Goal: Task Accomplishment & Management: Manage account settings

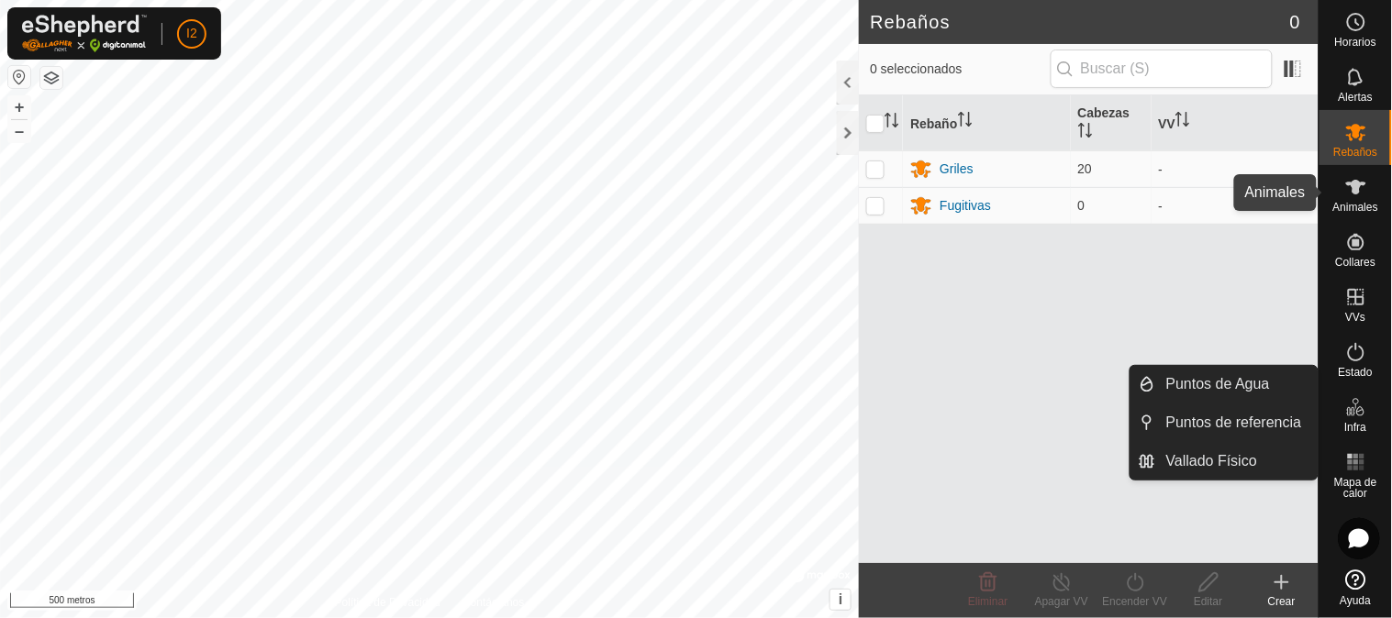
click at [1362, 189] on icon at bounding box center [1356, 187] width 22 height 22
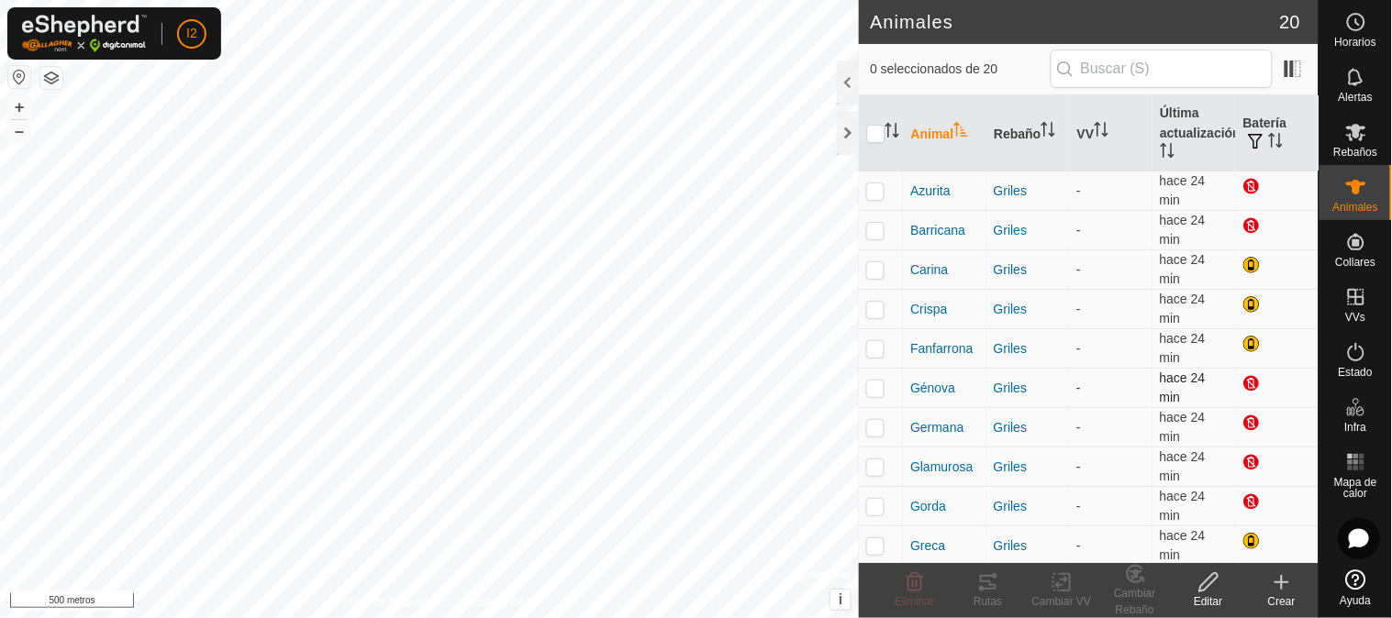
scroll to position [398, 0]
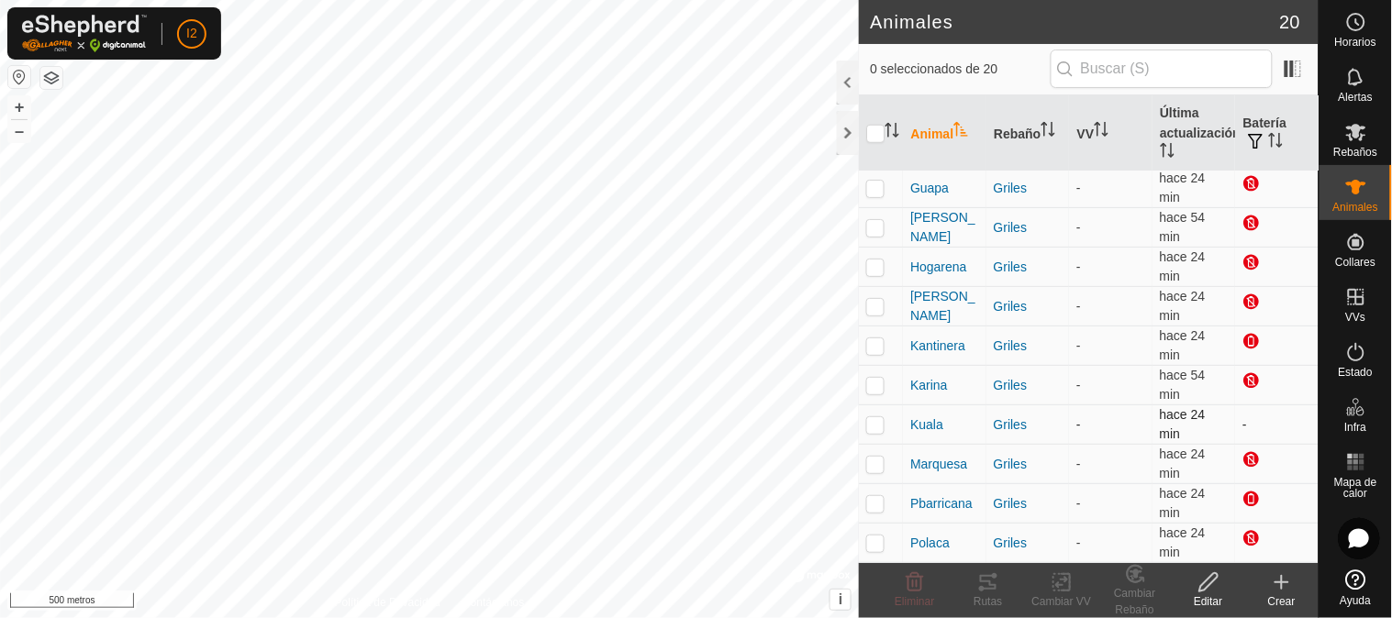
click at [1242, 425] on font "-" at bounding box center [1244, 425] width 5 height 15
click at [1242, 420] on td "-" at bounding box center [1277, 425] width 84 height 39
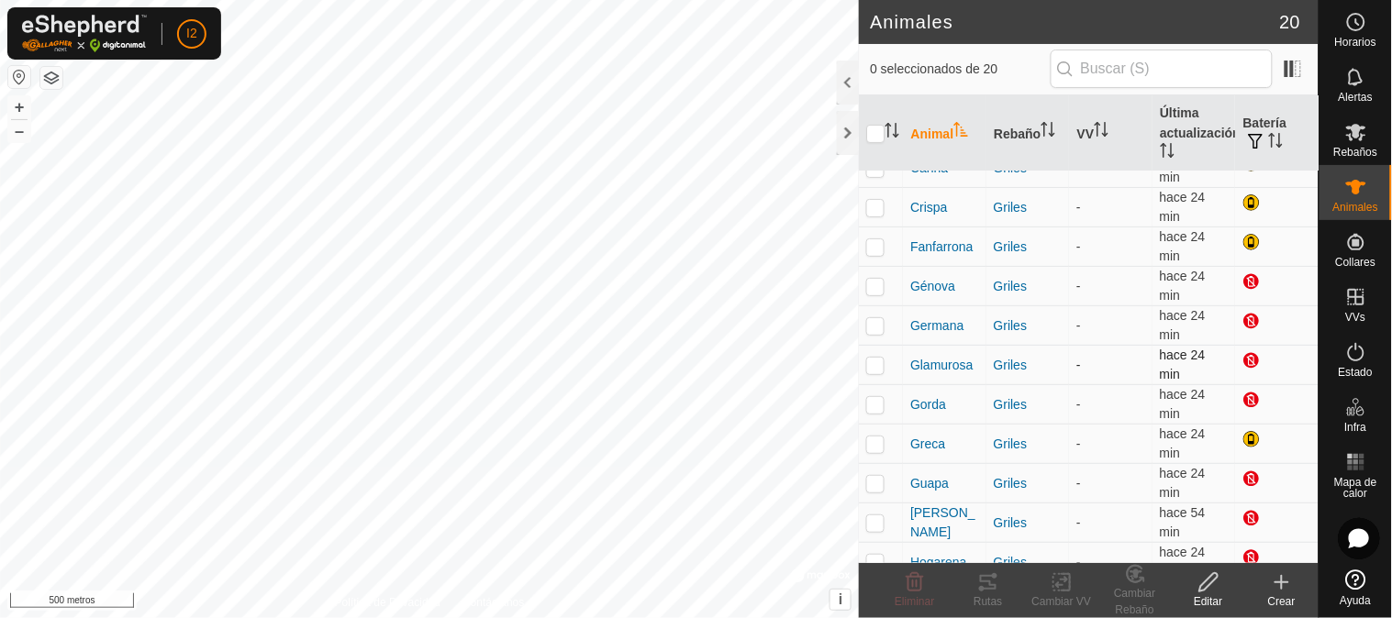
scroll to position [0, 0]
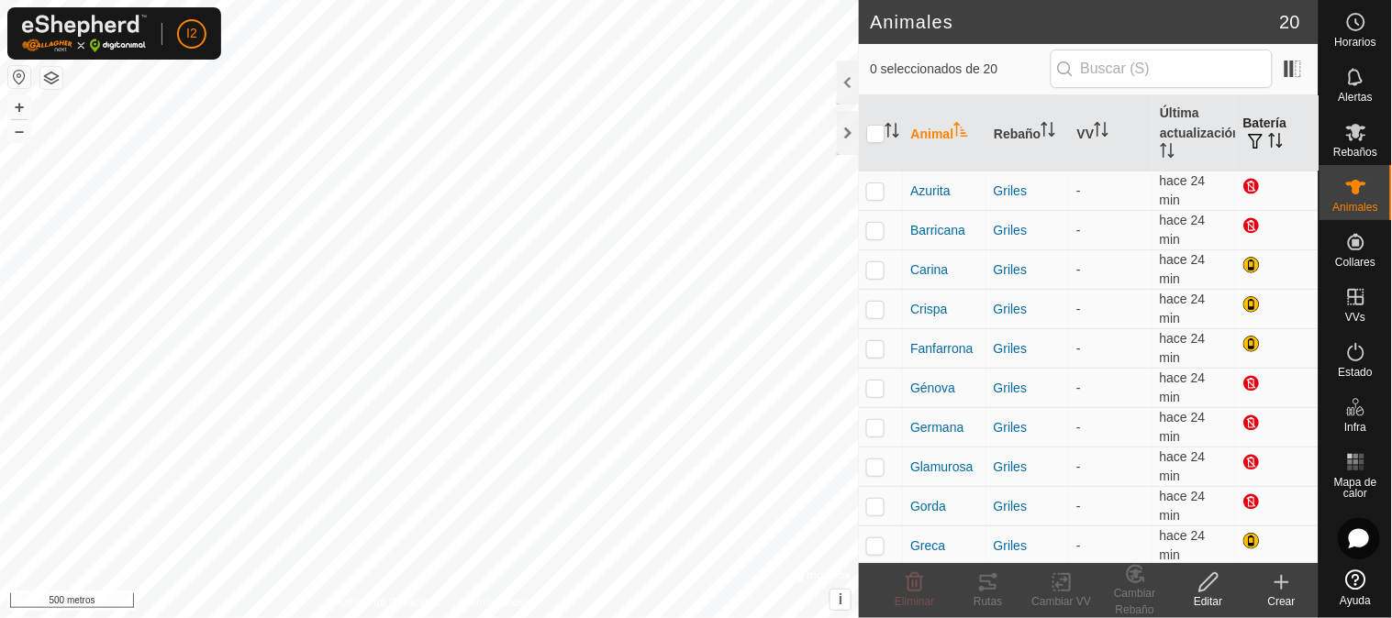
click at [1243, 122] on font "Batería" at bounding box center [1263, 123] width 43 height 15
click at [1248, 139] on span "button" at bounding box center [1255, 141] width 15 height 15
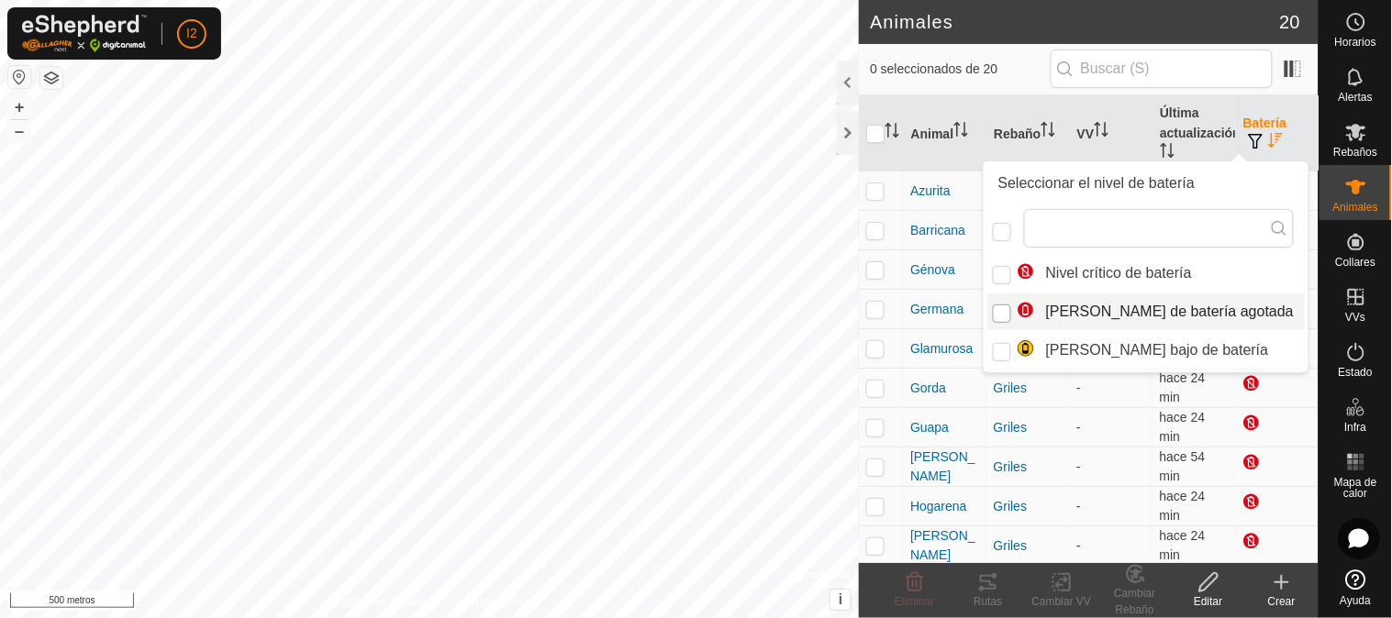
click at [1005, 317] on input "Nivel de batería agotada" at bounding box center [1002, 314] width 18 height 18
checkbox input "true"
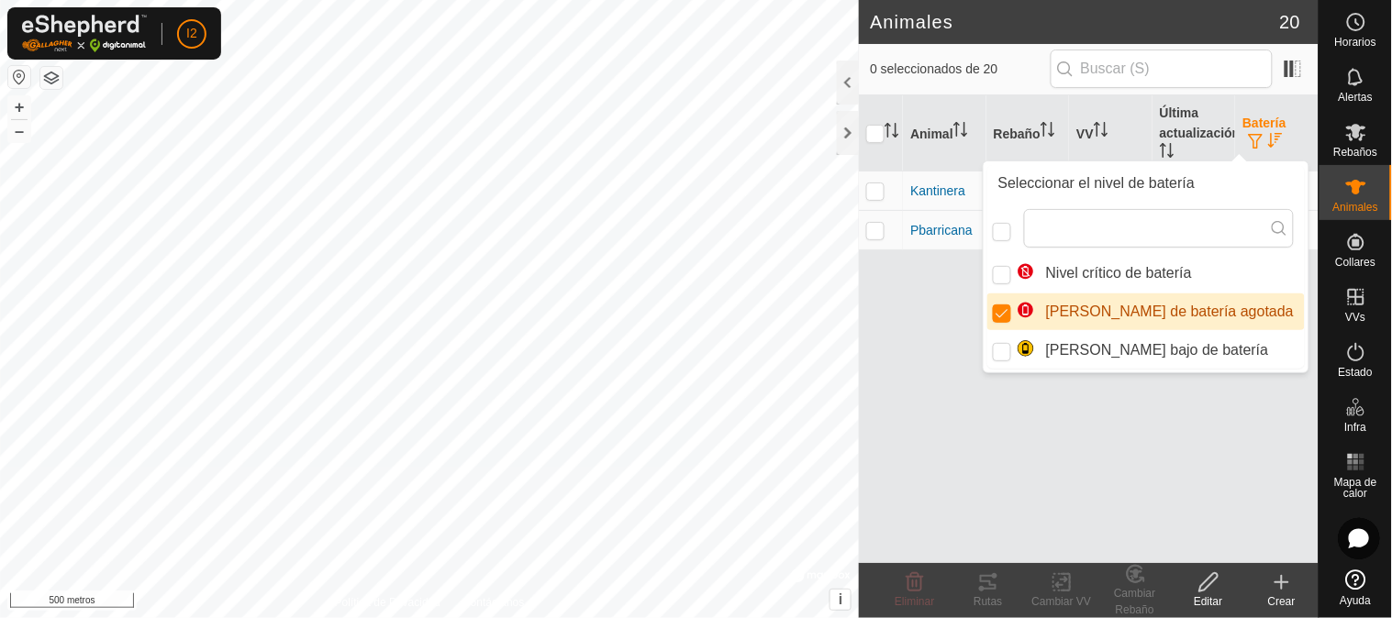
click at [1007, 409] on div "Animal Rebaño VV Última actualización Batería Kantinera Griles - hace 24 min Pb…" at bounding box center [1089, 329] width 460 height 468
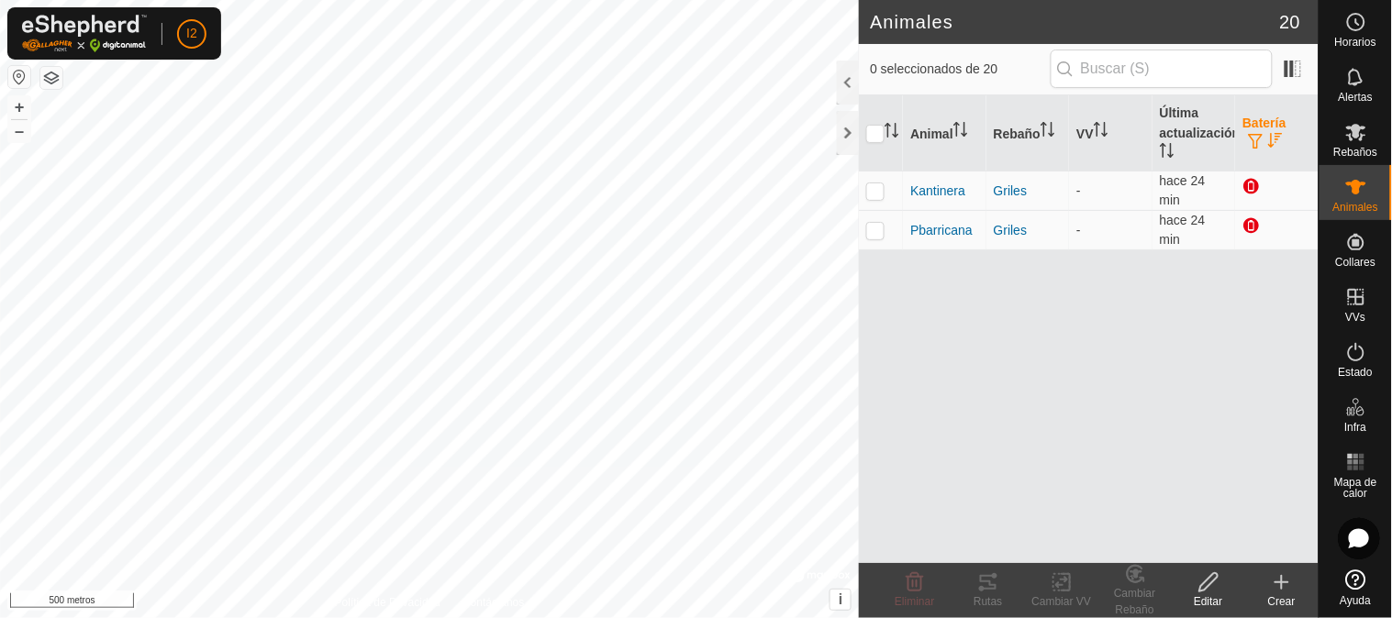
click at [1251, 138] on span "button" at bounding box center [1255, 141] width 15 height 15
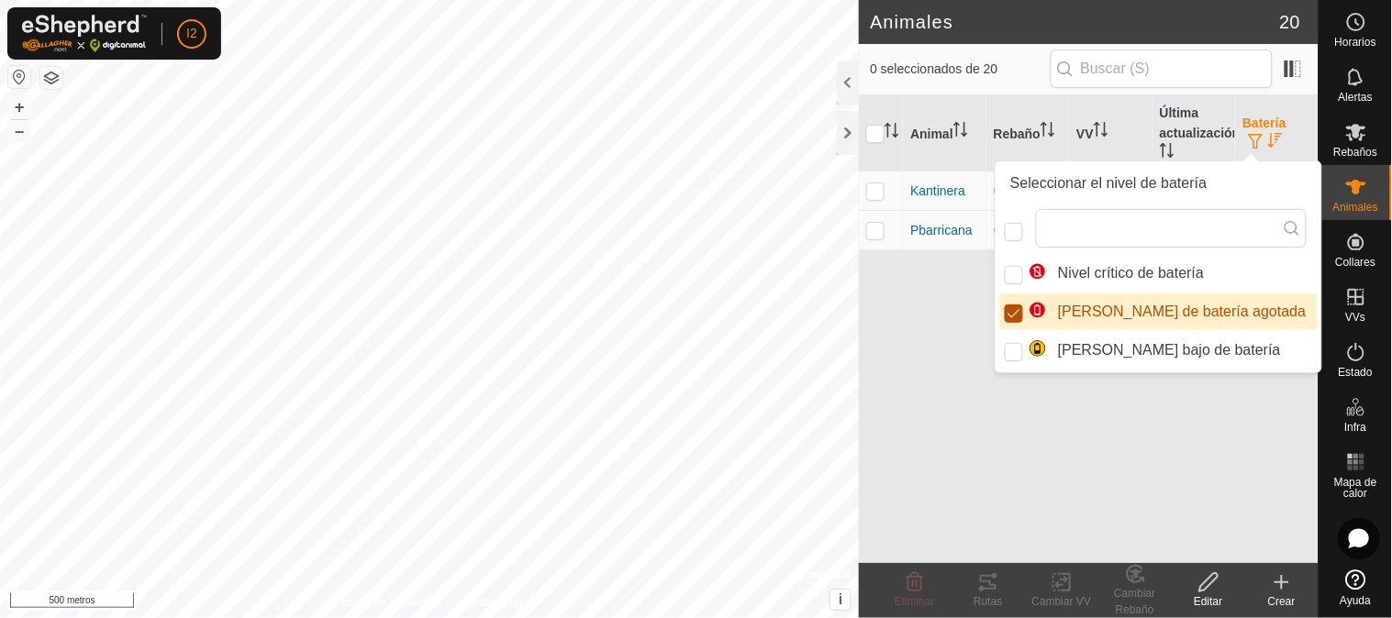
click at [1017, 309] on input "Nivel de batería agotada" at bounding box center [1014, 314] width 18 height 18
checkbox input "false"
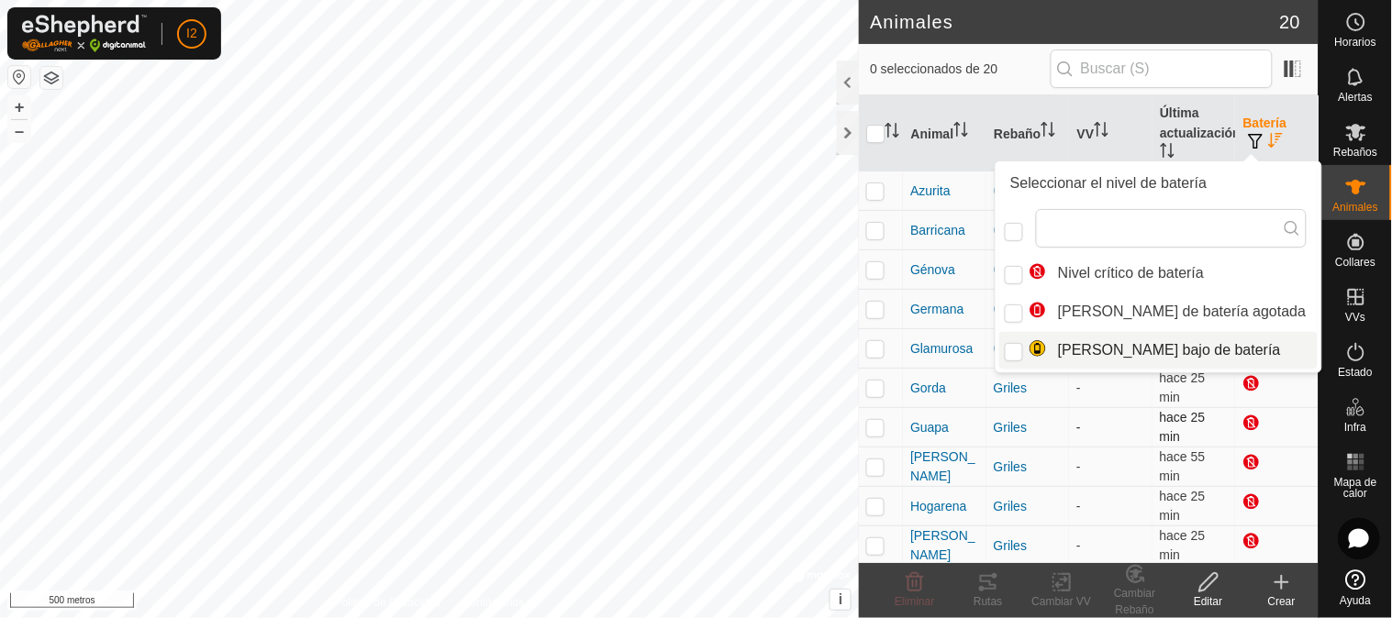
click at [1108, 426] on td "-" at bounding box center [1111, 427] width 84 height 39
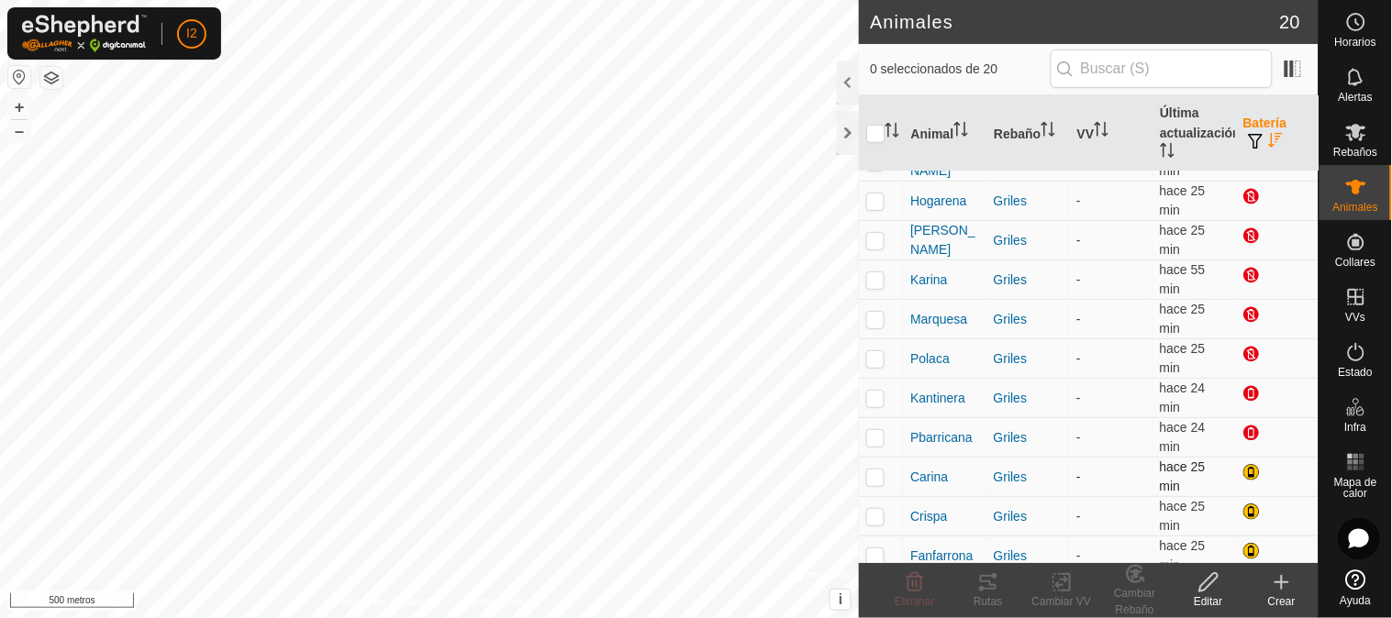
scroll to position [398, 0]
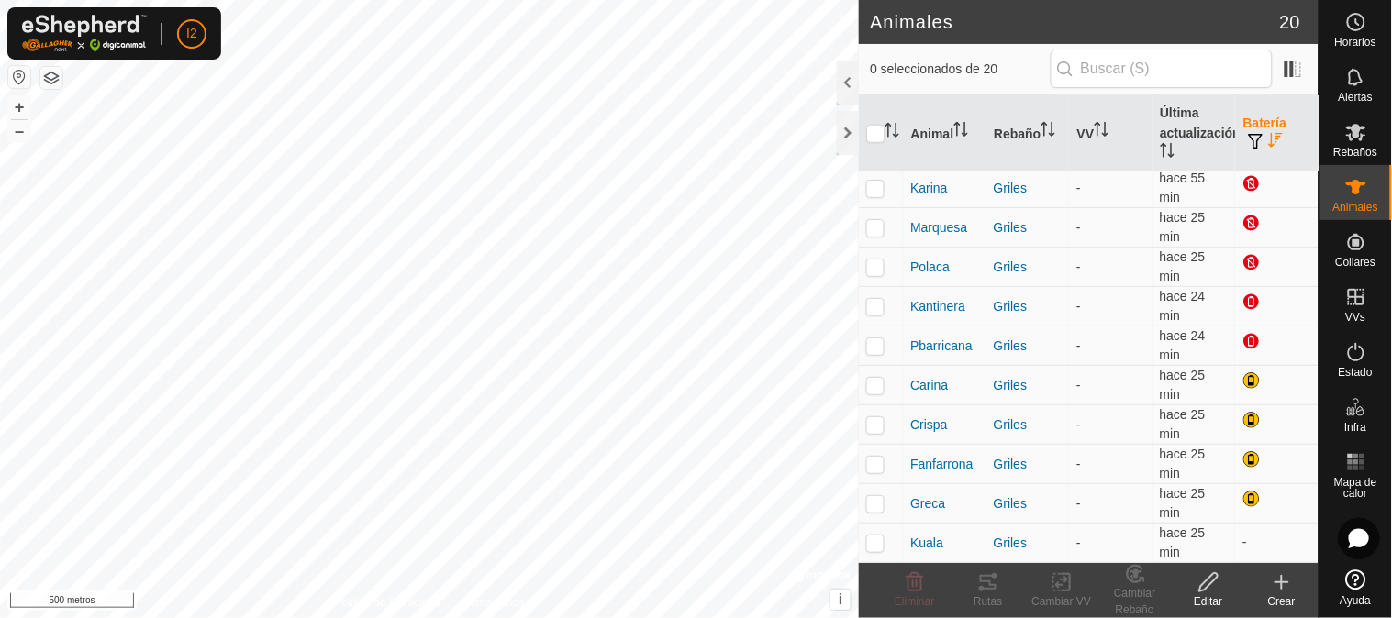
click at [1269, 135] on icon "Activar para ordenar" at bounding box center [1276, 140] width 14 height 15
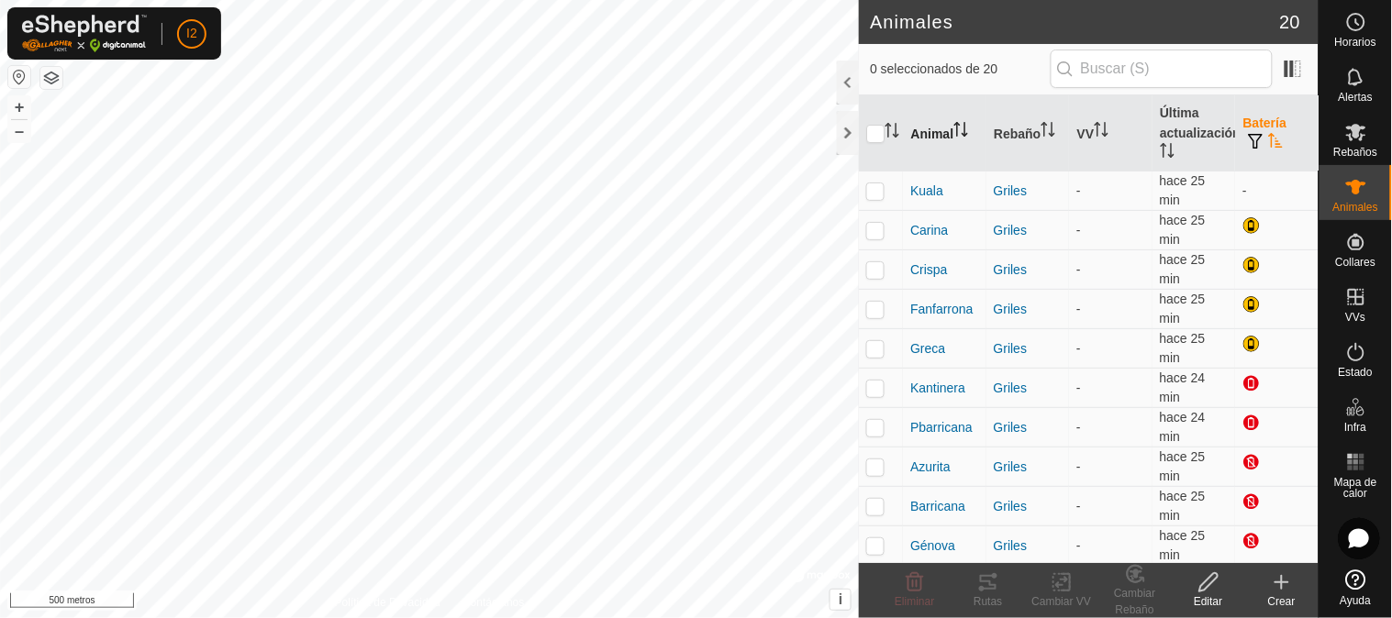
click at [941, 133] on font "Animal" at bounding box center [931, 134] width 43 height 15
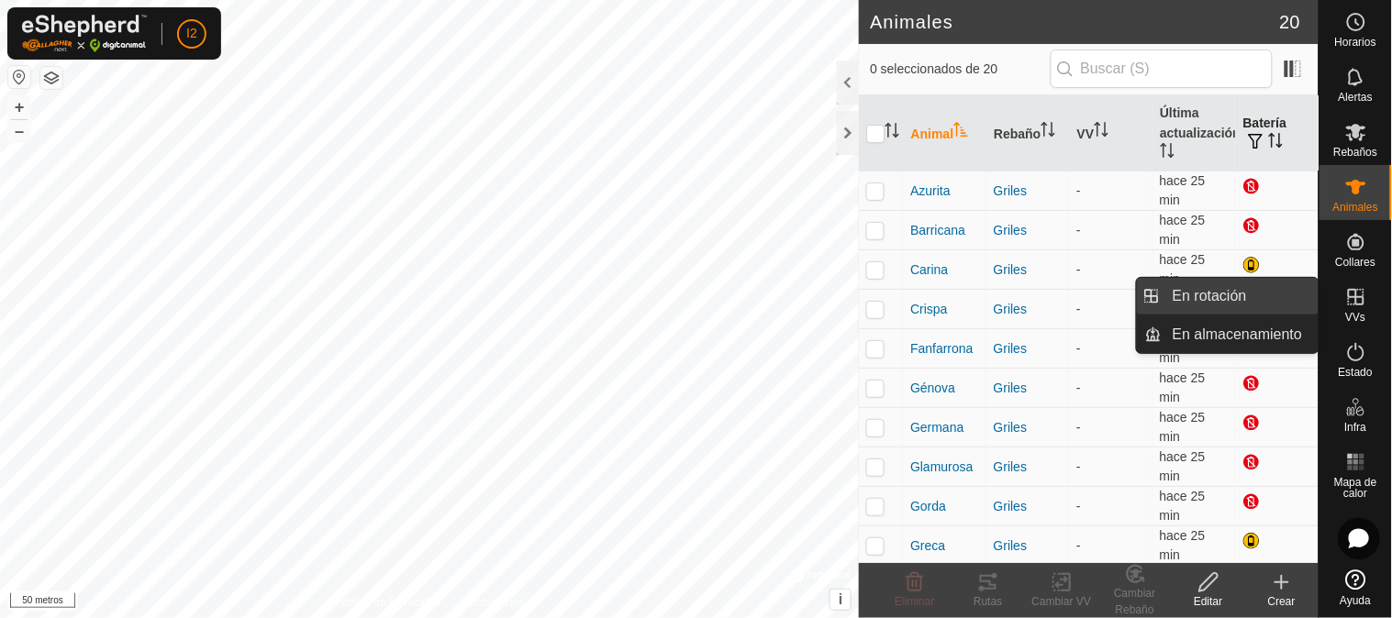
click at [1194, 300] on font "En rotación" at bounding box center [1210, 296] width 74 height 16
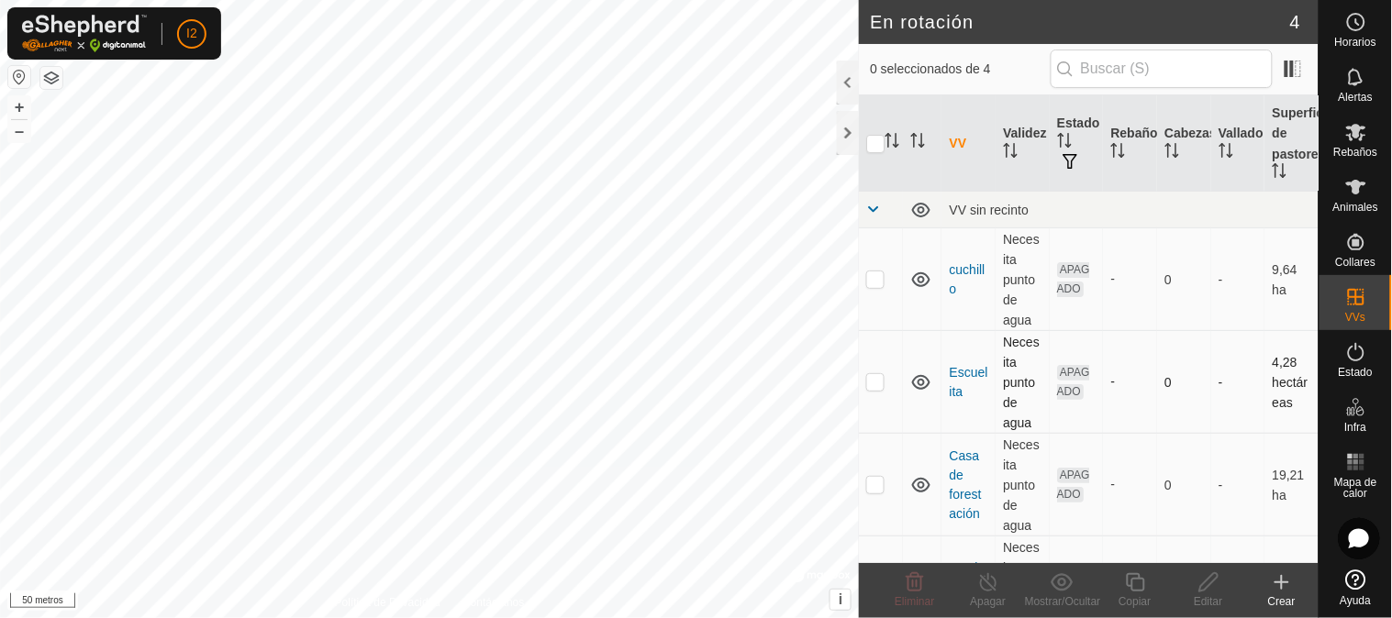
scroll to position [61, 0]
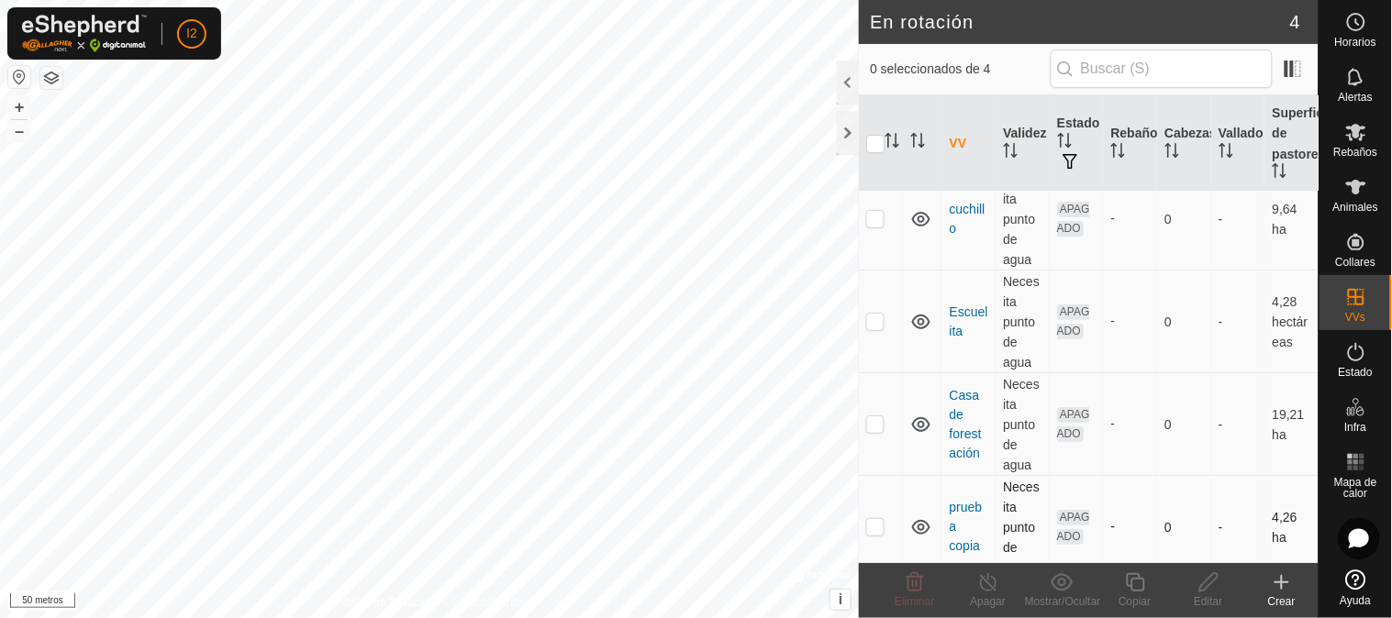
click at [869, 519] on p-checkbox at bounding box center [875, 526] width 18 height 15
click at [920, 590] on icon at bounding box center [915, 582] width 17 height 18
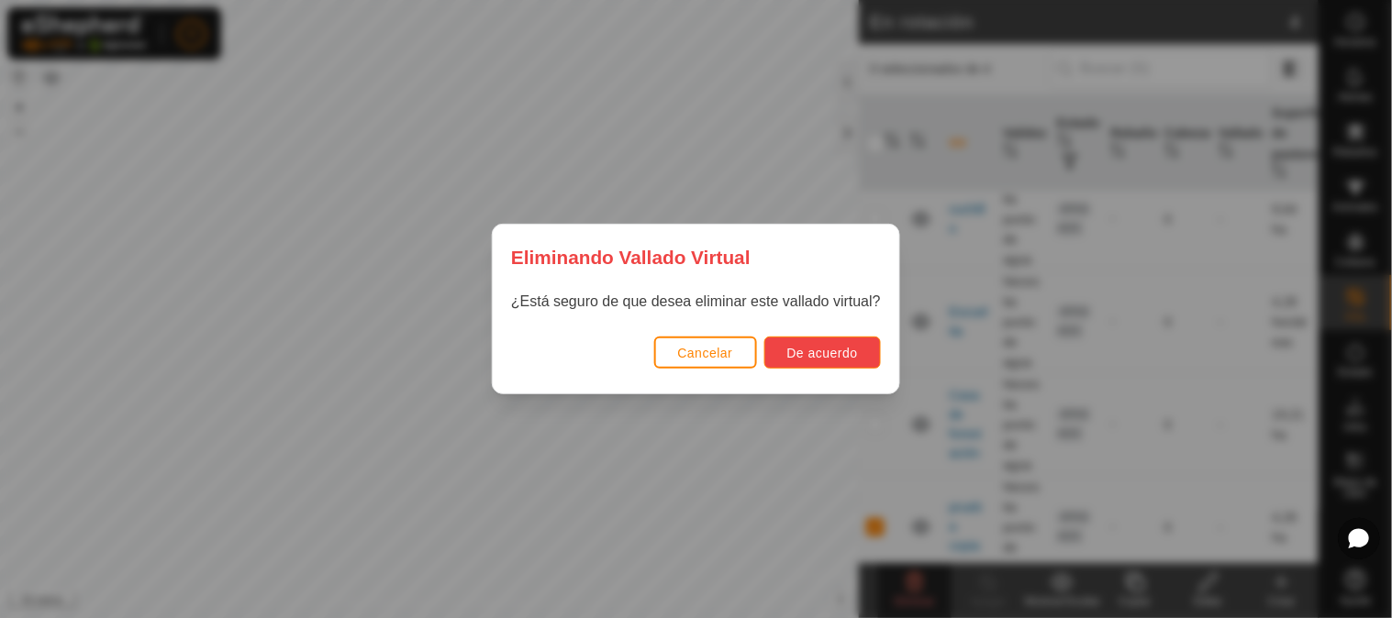
click at [799, 346] on font "De acuerdo" at bounding box center [822, 353] width 71 height 15
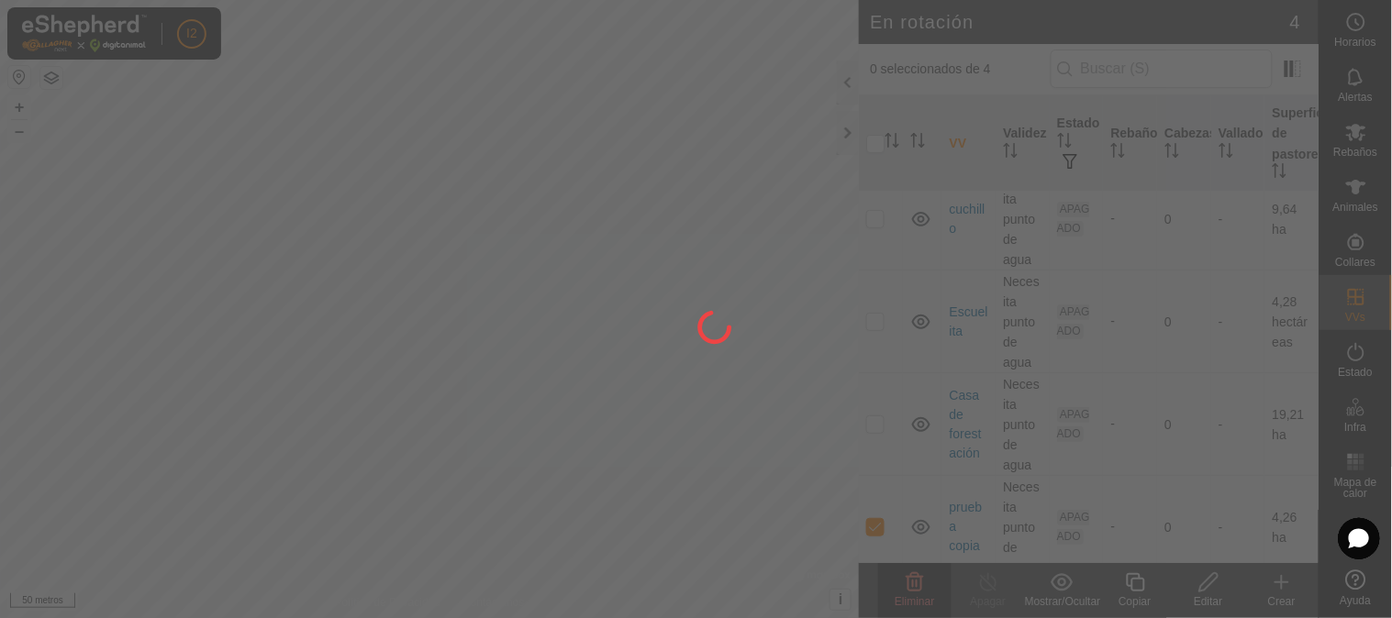
checkbox input "false"
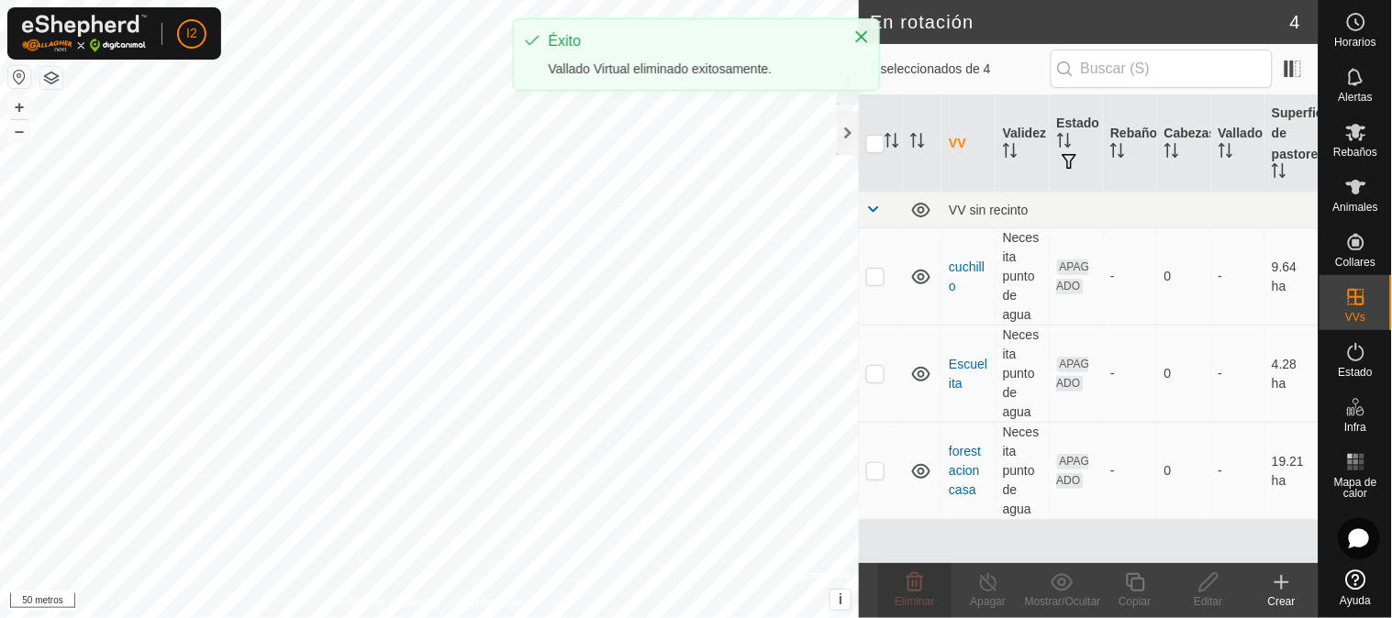
scroll to position [0, 0]
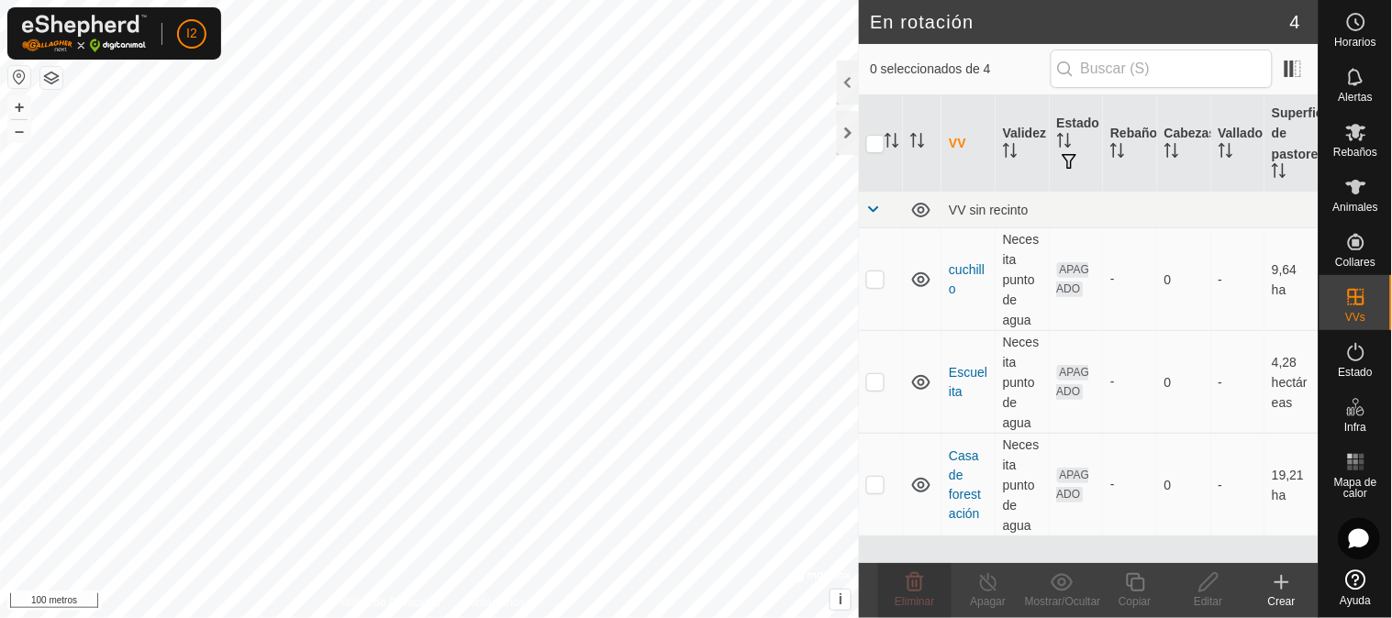
click at [1286, 587] on icon at bounding box center [1282, 583] width 22 height 22
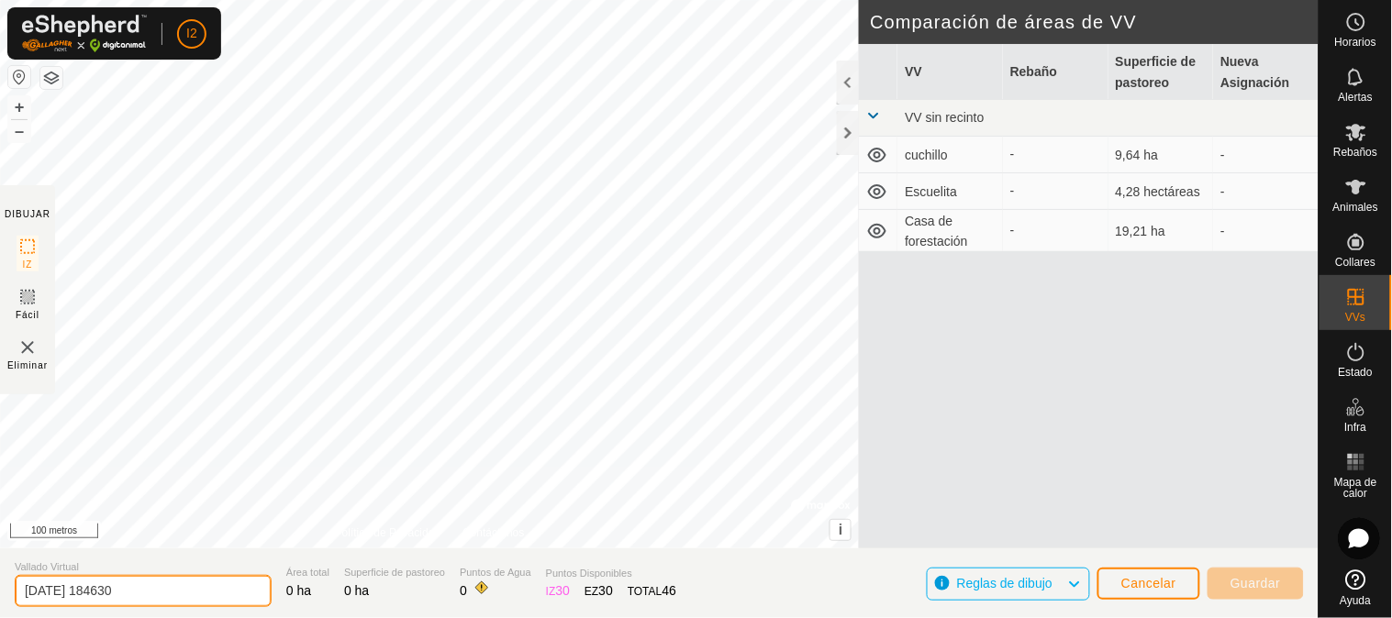
drag, startPoint x: 141, startPoint y: 595, endPoint x: 13, endPoint y: 600, distance: 128.6
click at [13, 600] on section "Vallado Virtual [DATE] 184630 Área total 0 ha Superficie de pastoreo 0 ha Punto…" at bounding box center [659, 584] width 1319 height 70
type input "Pajarito 3 A"
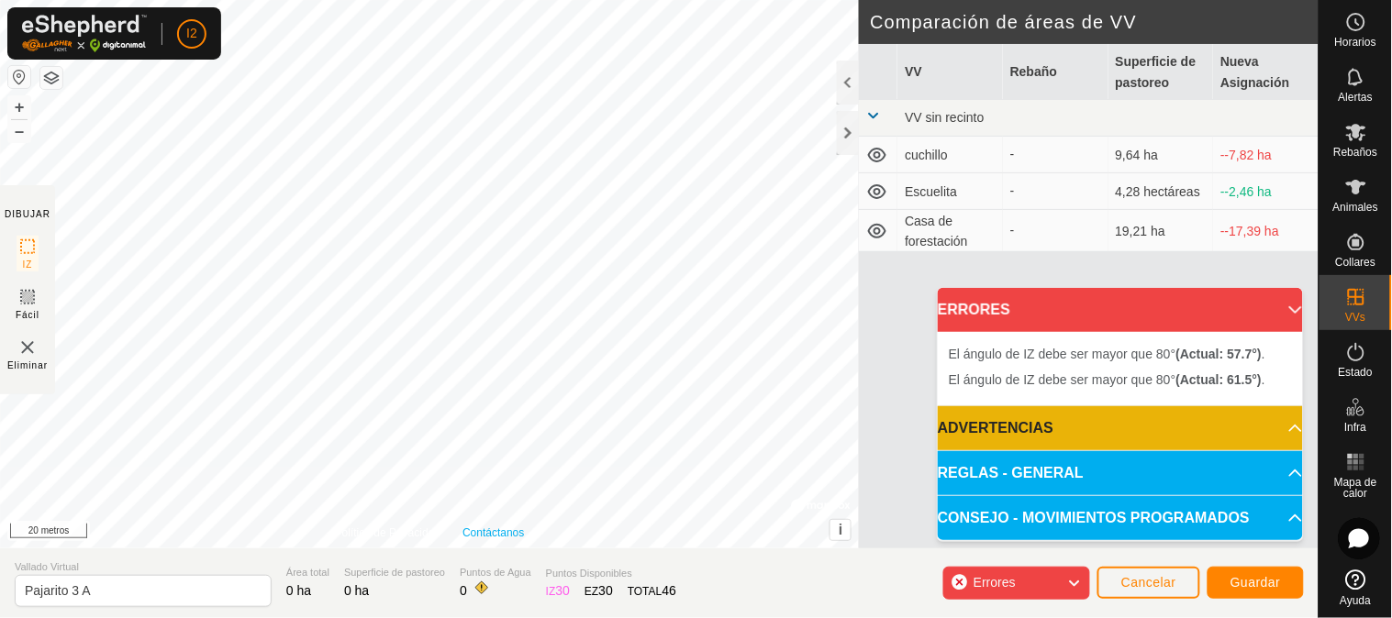
click at [486, 529] on div "Política de Privacidad Contáctanos El ángulo de IZ debe ser mayor que 80° (Actu…" at bounding box center [429, 274] width 859 height 549
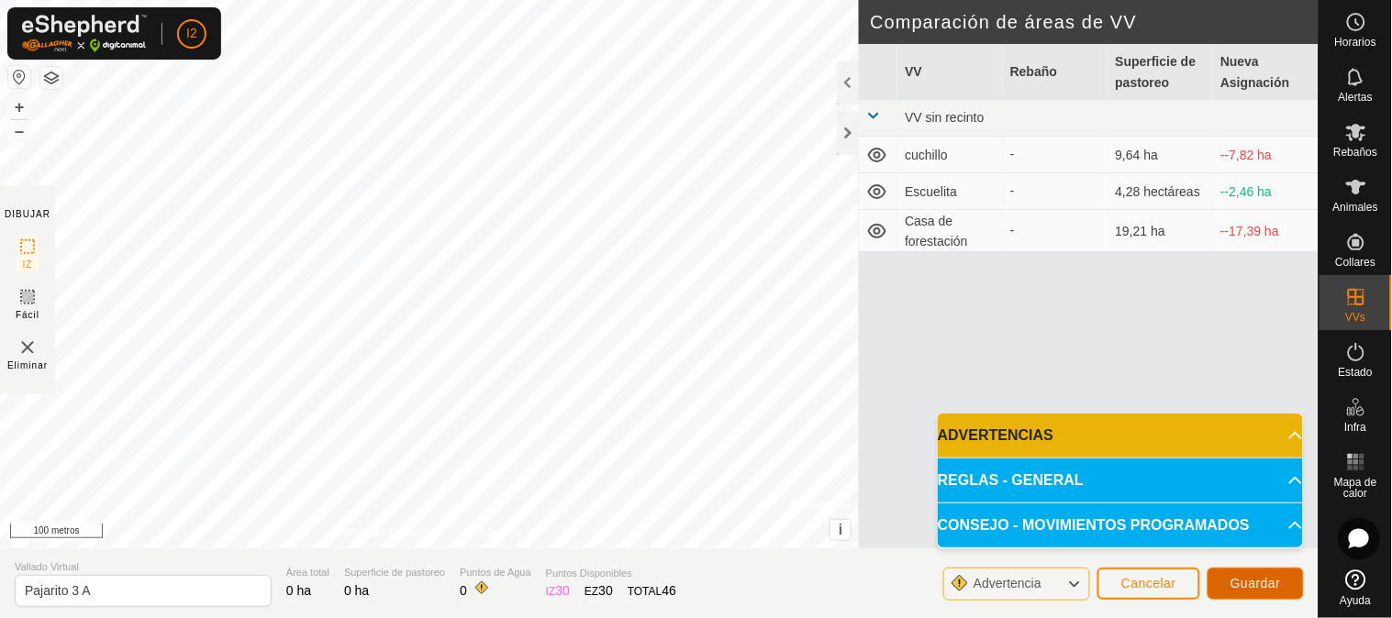
click at [1235, 578] on font "Guardar" at bounding box center [1255, 583] width 50 height 15
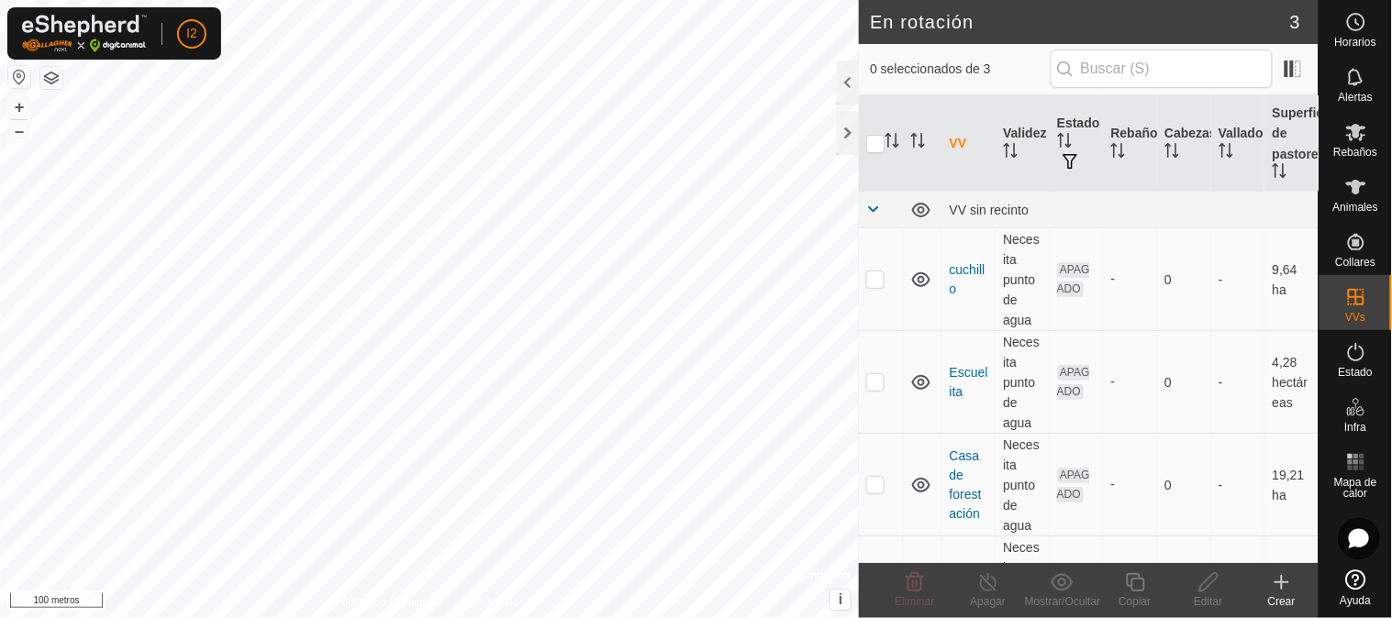
checkbox input "true"
click at [1211, 597] on font "Editar" at bounding box center [1208, 602] width 28 height 13
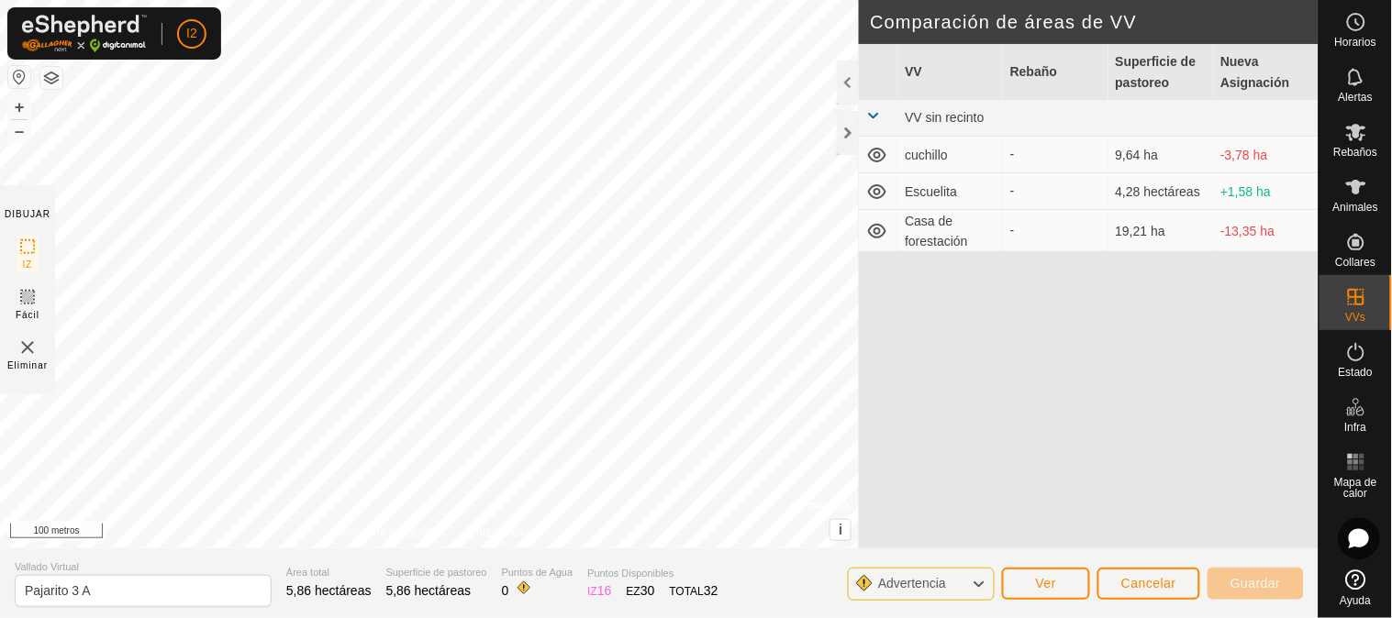
click at [974, 589] on icon at bounding box center [979, 585] width 15 height 24
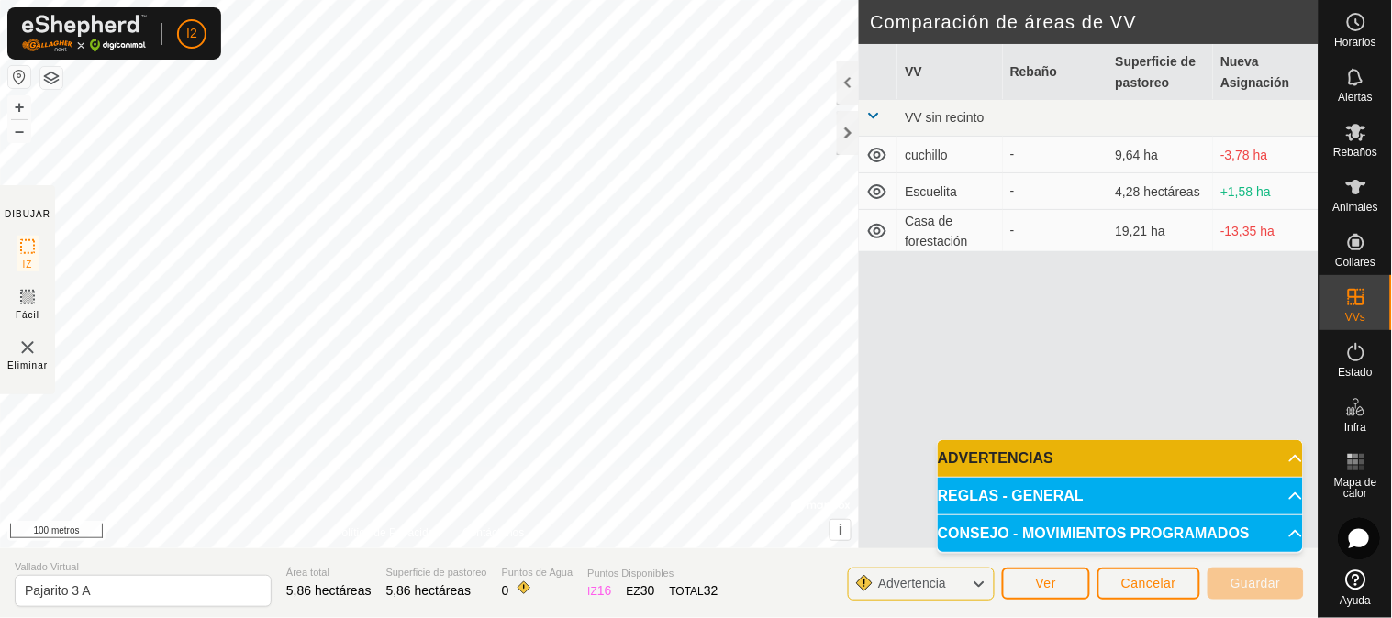
click at [1019, 459] on p-accordion-header "ADVERTENCIAS" at bounding box center [1120, 458] width 365 height 37
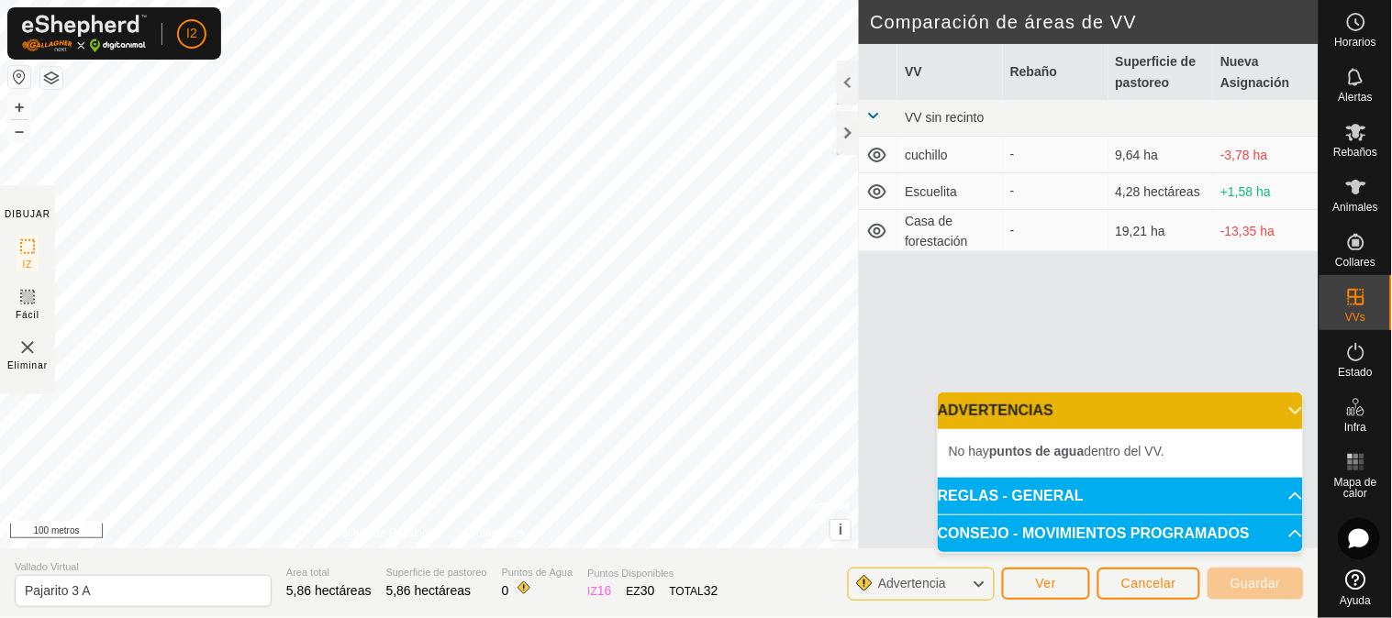
click at [1149, 413] on p-accordion-header "ADVERTENCIAS" at bounding box center [1120, 411] width 365 height 37
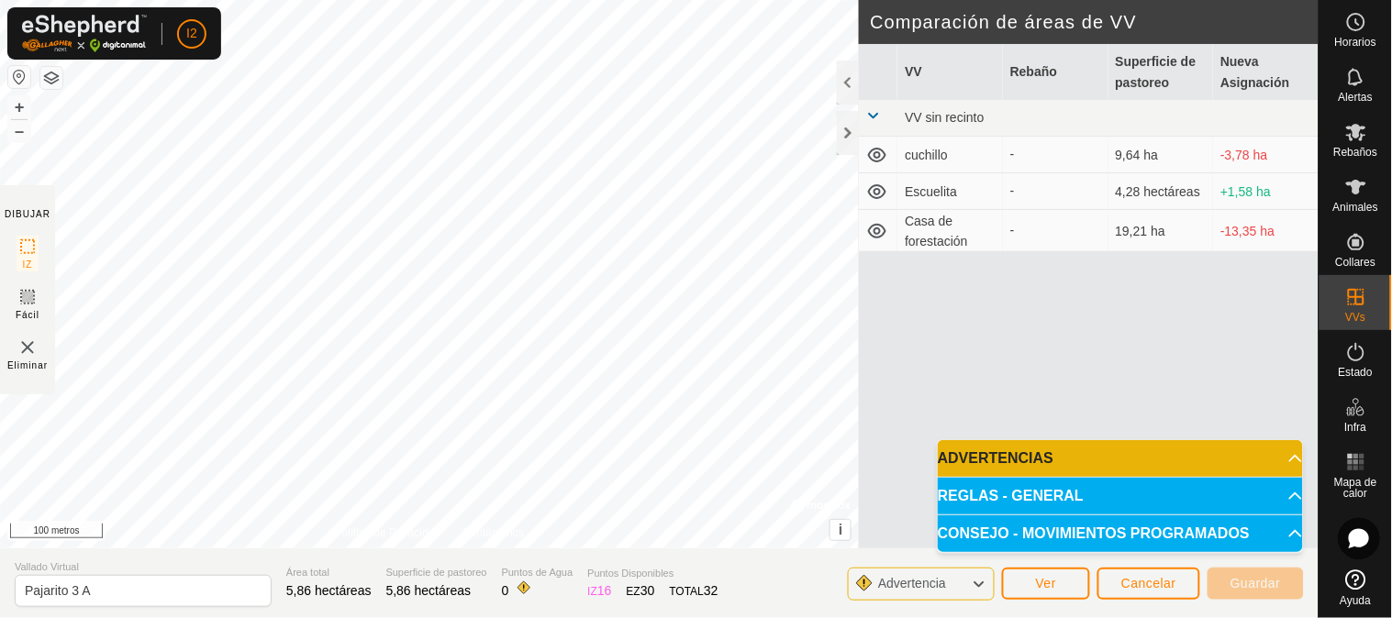
click at [919, 426] on div "VV Rebaño Superficie de pastoreo Nueva Asignación VV sin recinto cuchillo - 9,6…" at bounding box center [1089, 318] width 460 height 549
click at [1129, 585] on font "Cancelar" at bounding box center [1148, 583] width 55 height 15
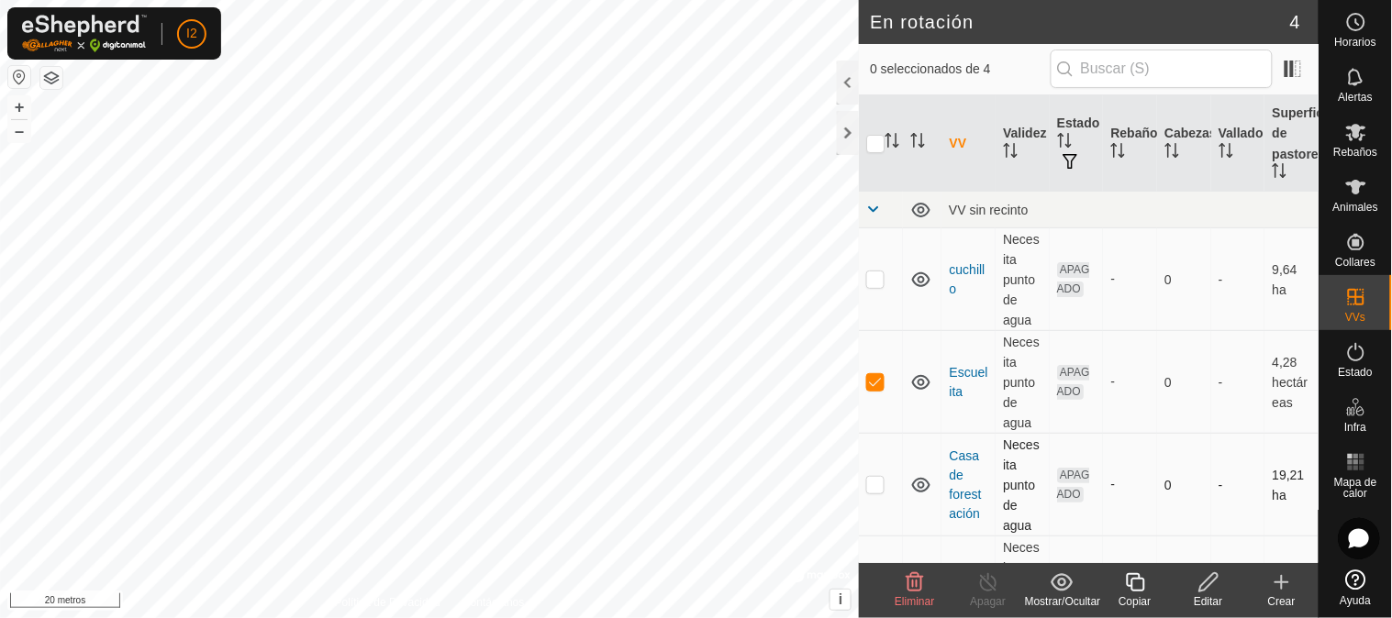
checkbox input "false"
checkbox input "true"
click at [1208, 585] on icon at bounding box center [1208, 583] width 23 height 22
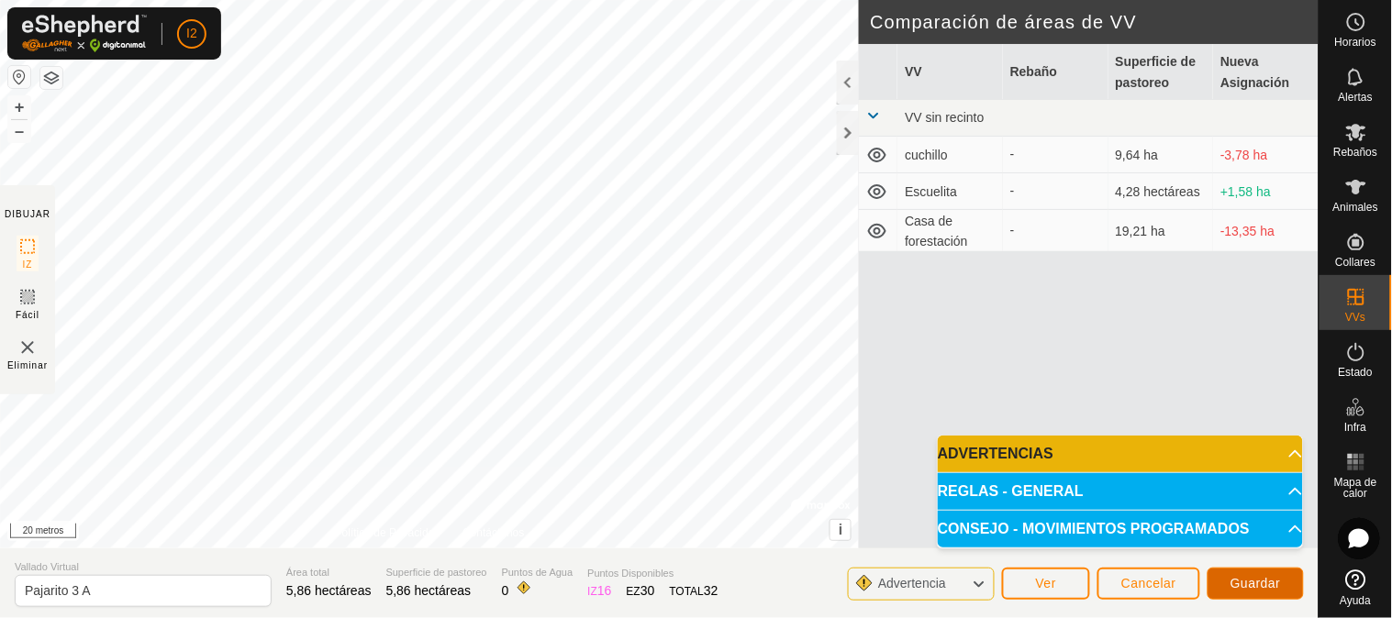
click at [1253, 584] on font "Guardar" at bounding box center [1255, 583] width 50 height 15
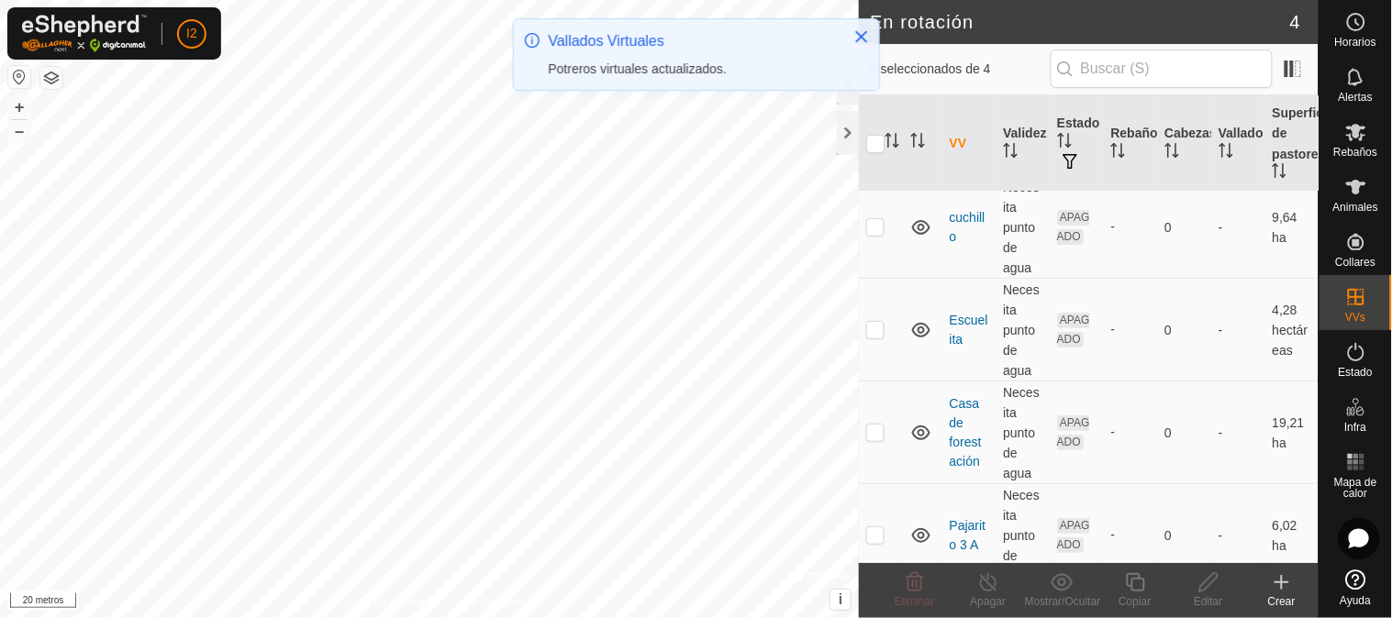
scroll to position [61, 0]
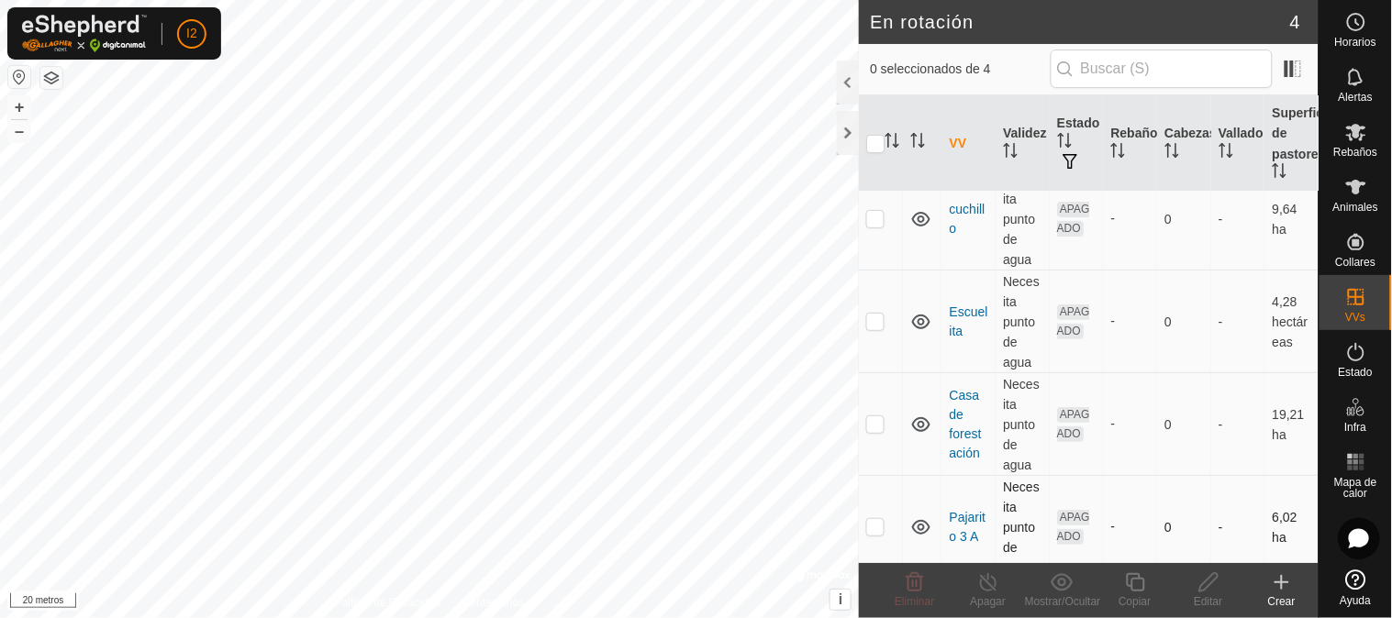
click at [874, 519] on p-checkbox at bounding box center [875, 526] width 18 height 15
checkbox input "true"
click at [1142, 588] on icon at bounding box center [1135, 583] width 23 height 22
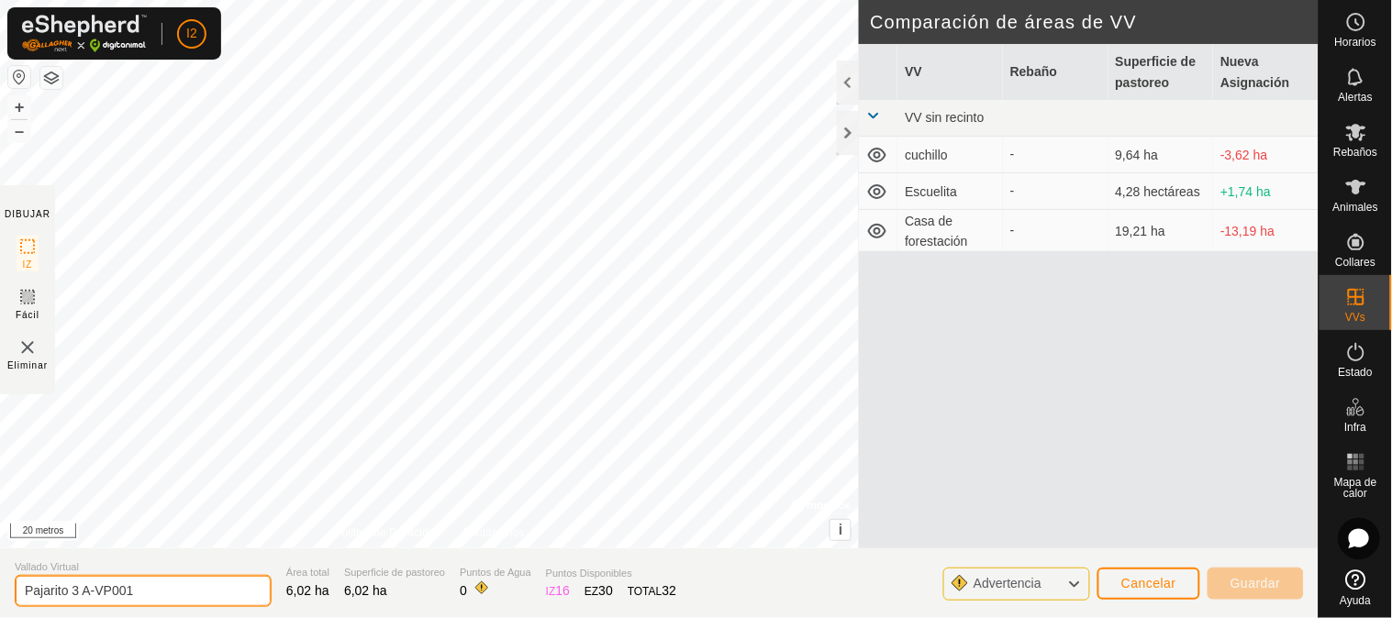
drag, startPoint x: 161, startPoint y: 582, endPoint x: 81, endPoint y: 595, distance: 81.8
click at [81, 595] on input "Pajarito 3 A-VP001" at bounding box center [143, 591] width 257 height 32
type input "Pajarito 3 B"
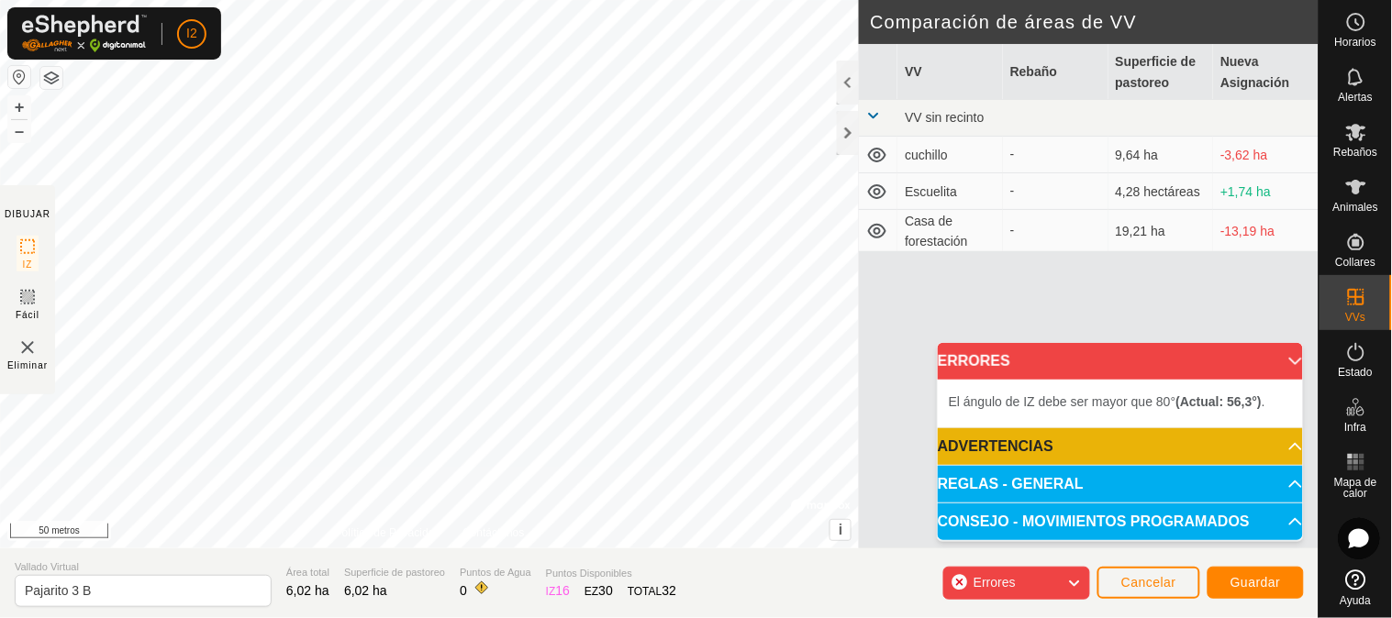
click at [317, 551] on div "DIBUJAR IZ Fácil Eliminar Política de Privacidad Contáctanos + – ⇧ i © Mapbox ,…" at bounding box center [659, 309] width 1319 height 618
click at [622, 461] on div "El ángulo de IZ debe ser mayor que 80° (Actual: 60.4°) . + – ⇧ i © Mapbox , © O…" at bounding box center [429, 274] width 859 height 549
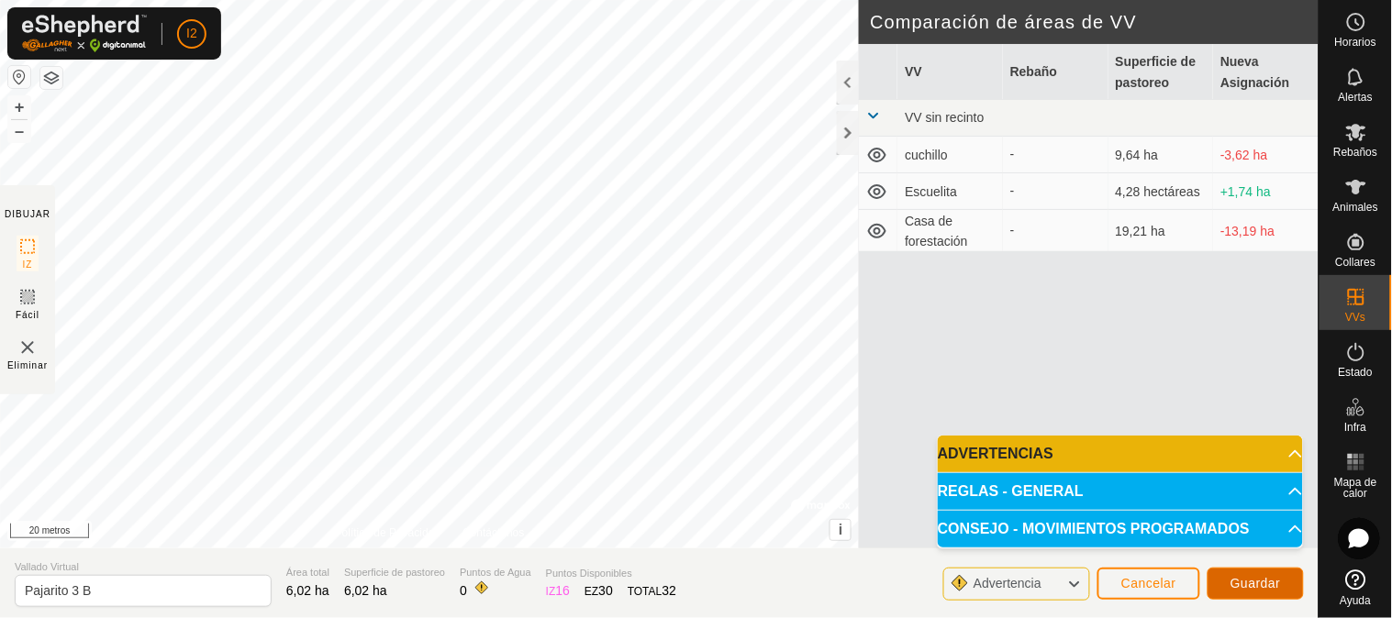
click at [1225, 580] on button "Guardar" at bounding box center [1256, 584] width 96 height 32
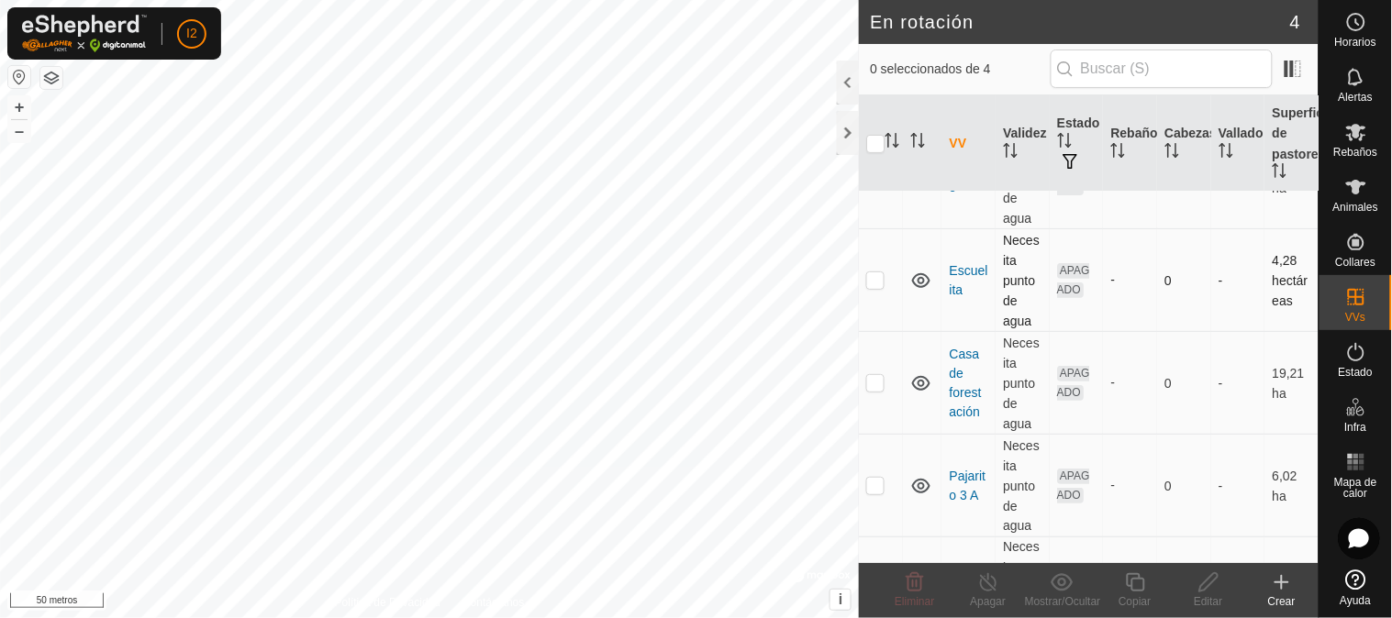
scroll to position [161, 0]
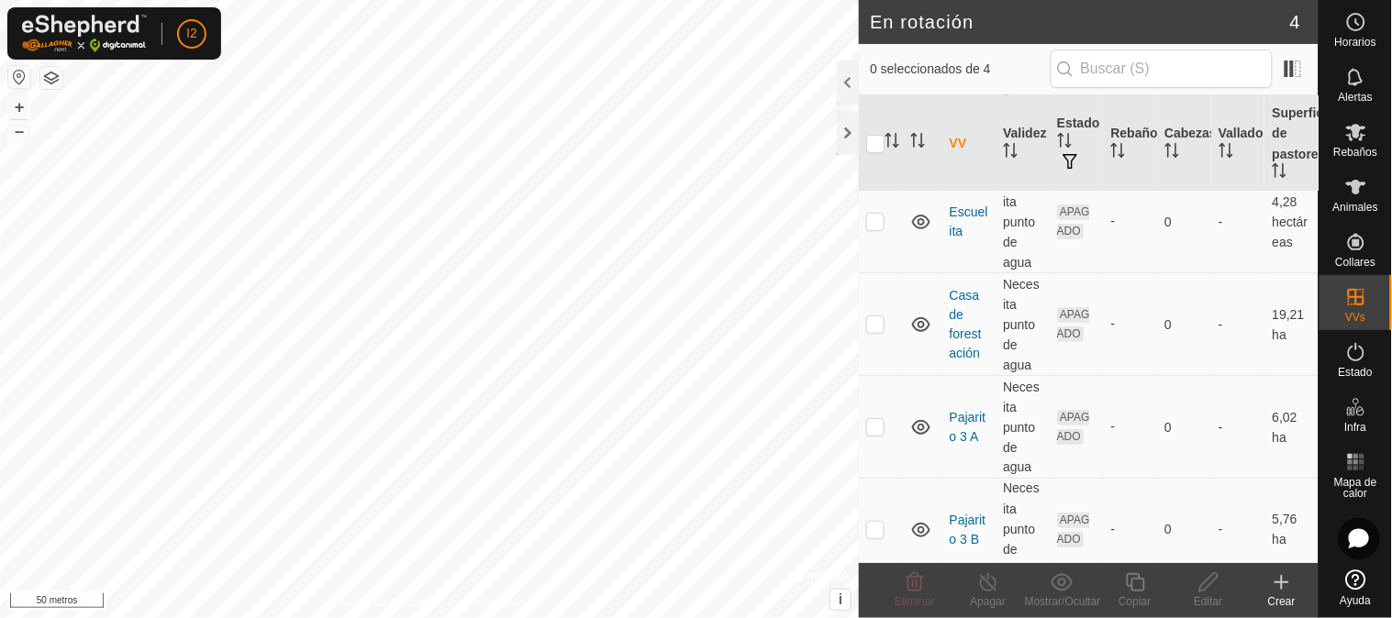
click at [1359, 180] on icon at bounding box center [1356, 187] width 22 height 22
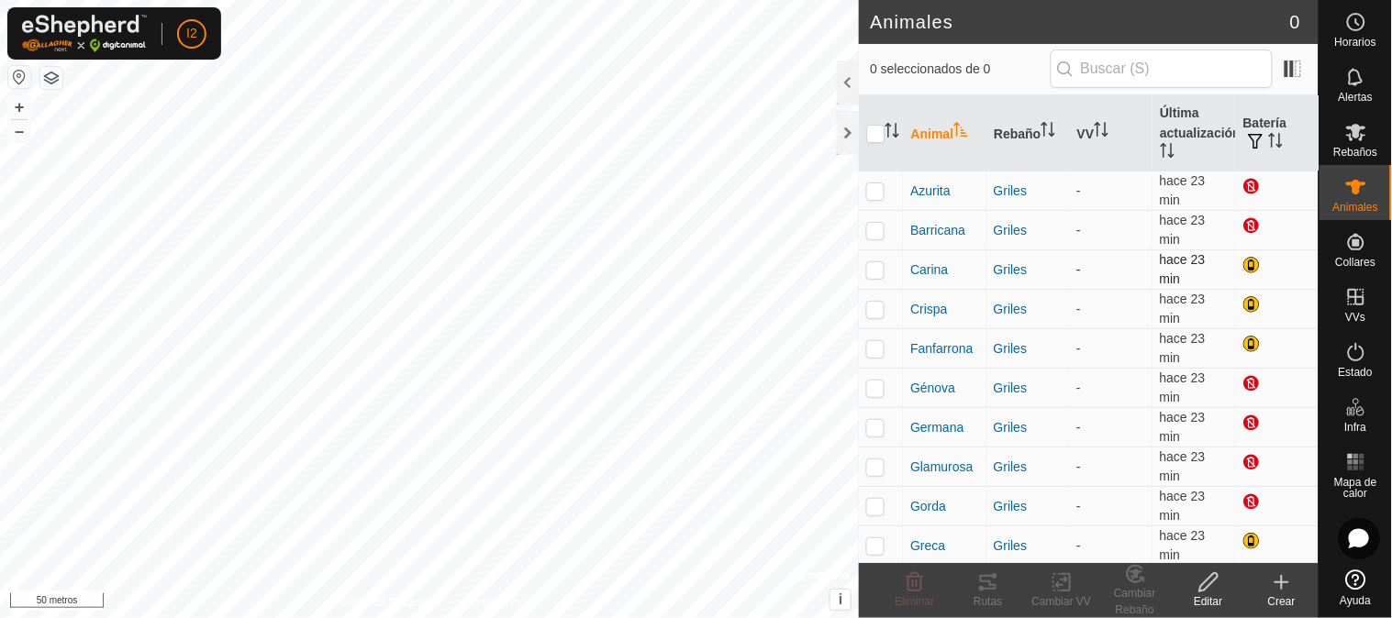
click at [874, 271] on p-checkbox at bounding box center [875, 269] width 18 height 15
click at [1061, 578] on icon at bounding box center [1062, 583] width 23 height 22
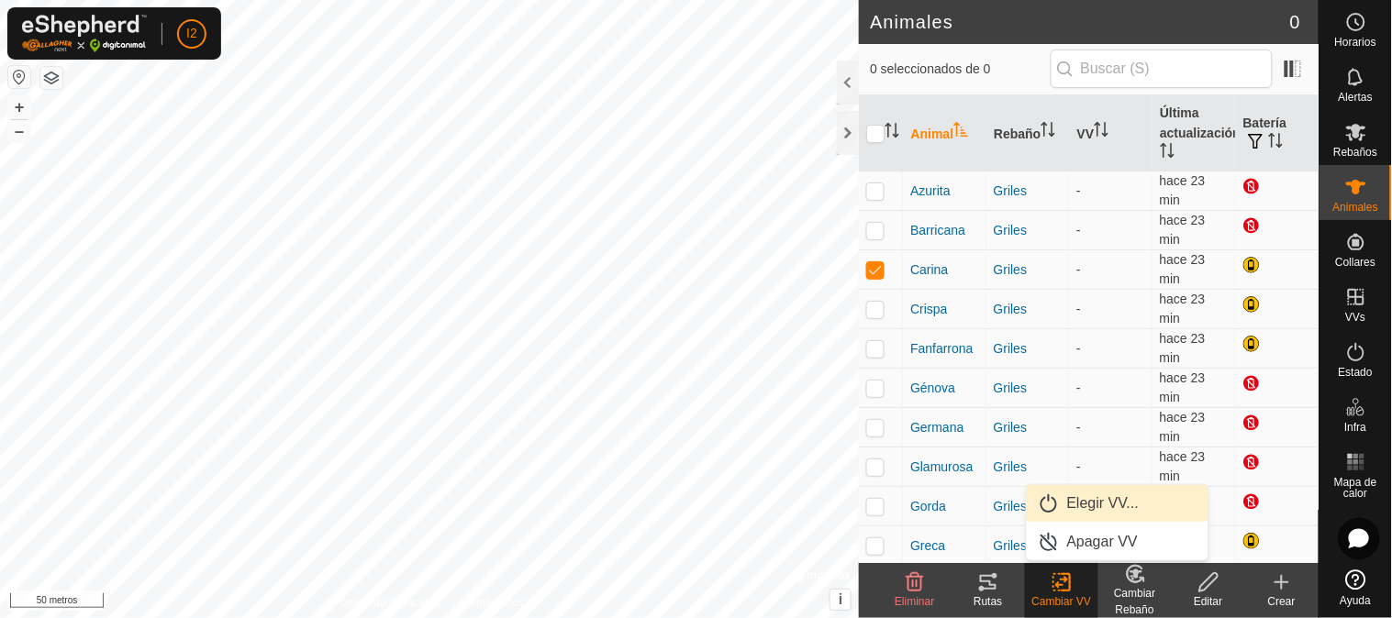
click at [1092, 505] on span "Elegir VV..." at bounding box center [1103, 504] width 72 height 22
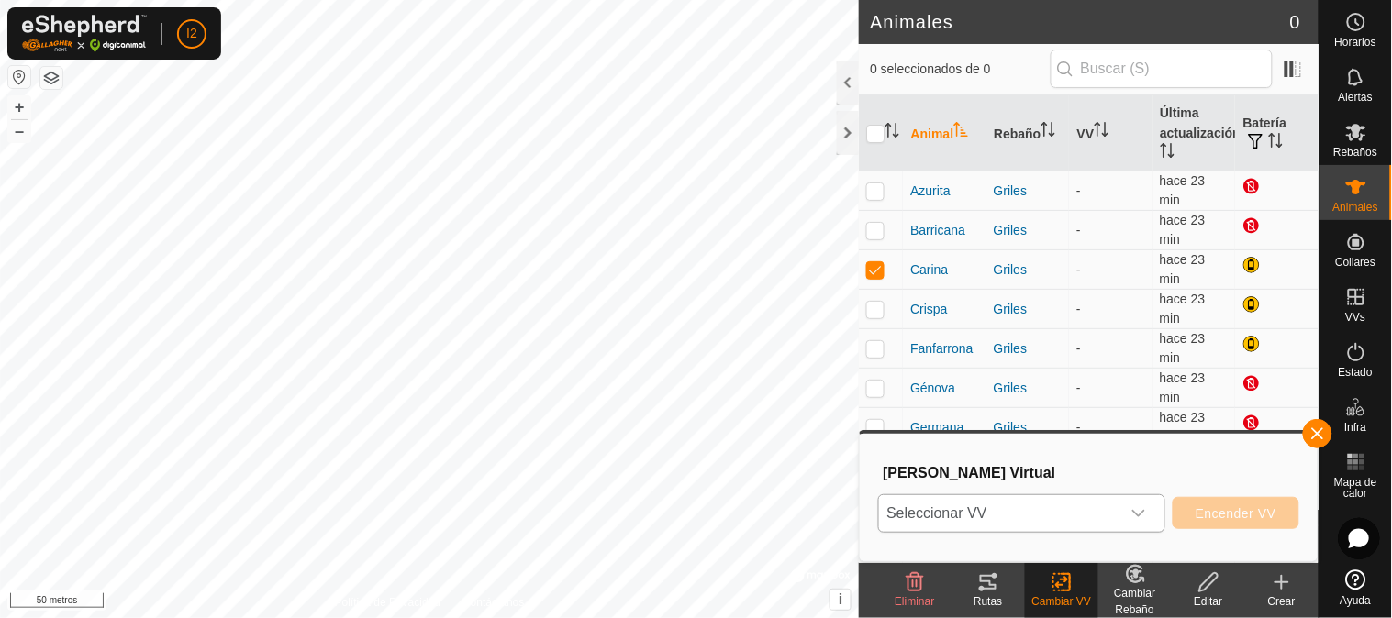
click at [1048, 507] on span "Seleccionar VV" at bounding box center [999, 513] width 241 height 37
click at [1313, 434] on span "button" at bounding box center [1317, 434] width 15 height 15
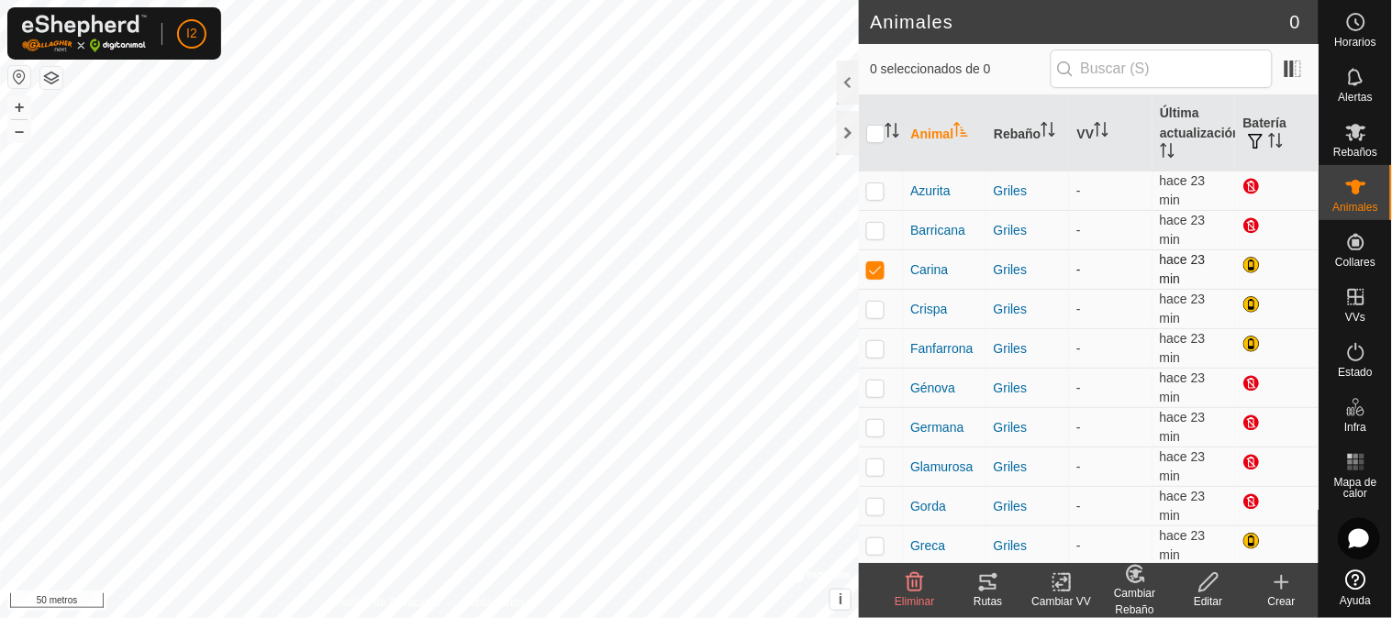
click at [875, 269] on p-checkbox at bounding box center [875, 269] width 18 height 15
checkbox input "false"
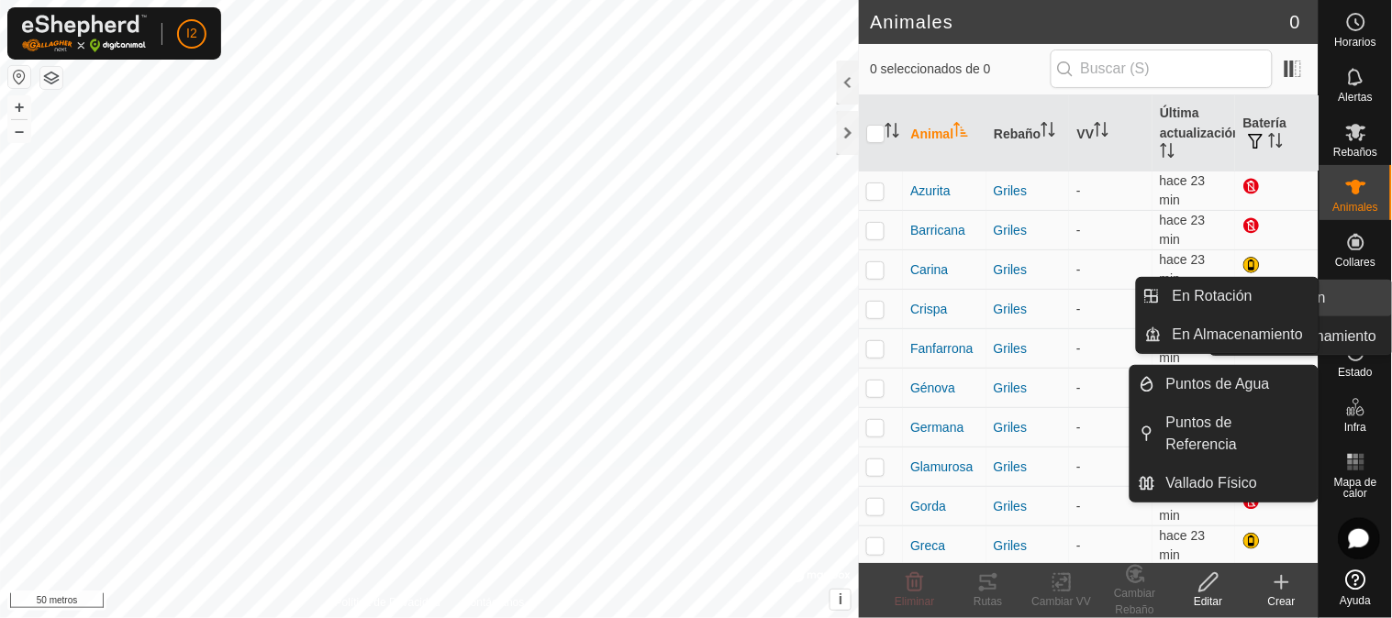
click at [1351, 306] on link "En Rotación" at bounding box center [1313, 298] width 157 height 37
